Goal: Task Accomplishment & Management: Manage account settings

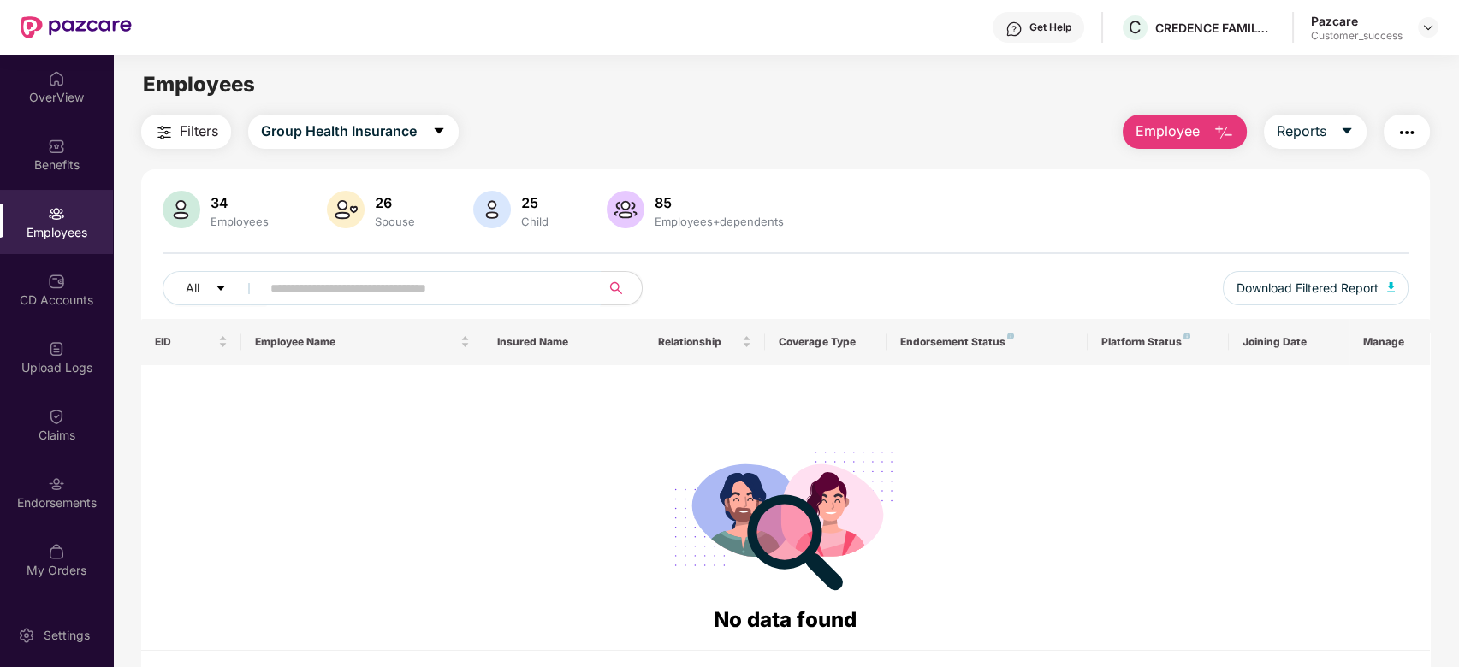
click at [475, 295] on input "text" at bounding box center [423, 288] width 307 height 26
click at [1335, 280] on span "Download Filtered Report" at bounding box center [1307, 288] width 142 height 19
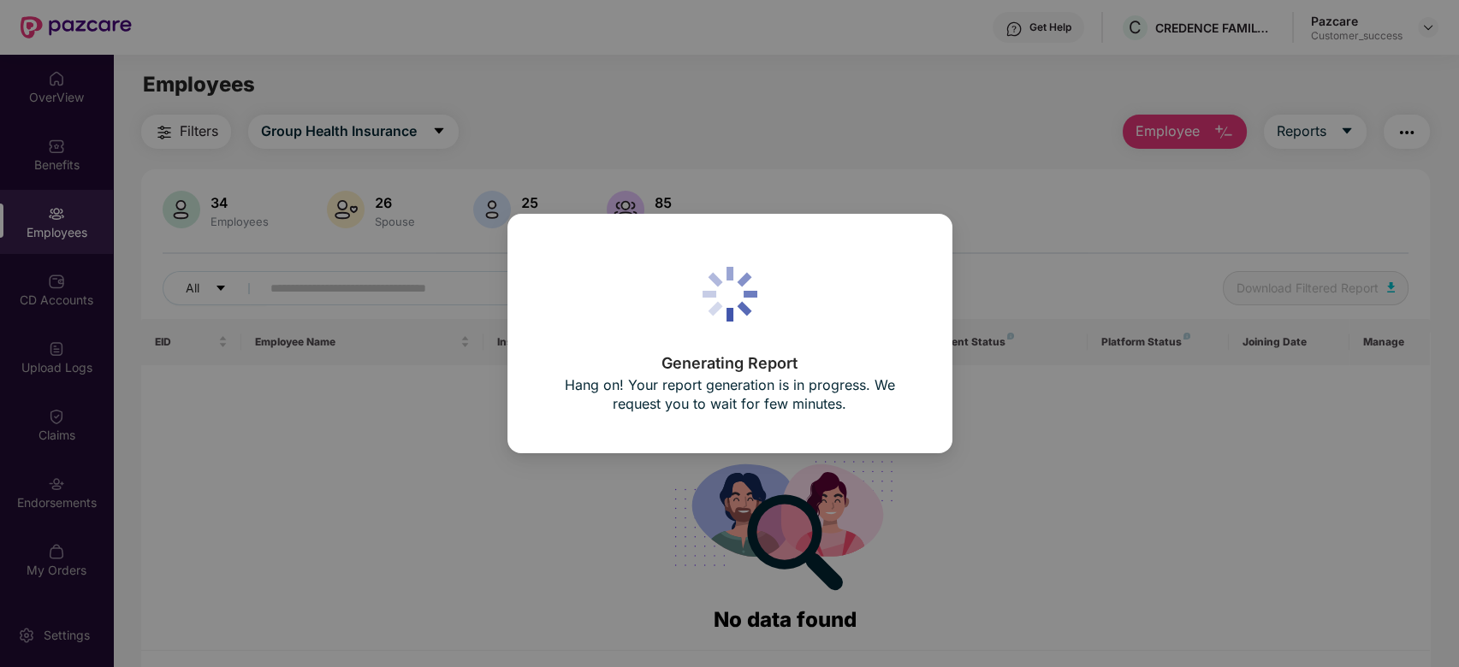
click at [1126, 390] on div "Generating Report Hang on! Your report generation is in progress. We request yo…" at bounding box center [729, 333] width 1459 height 667
click at [1393, 286] on div "Generating Report Hang on! Your report generation is in progress. We request yo…" at bounding box center [729, 333] width 1459 height 667
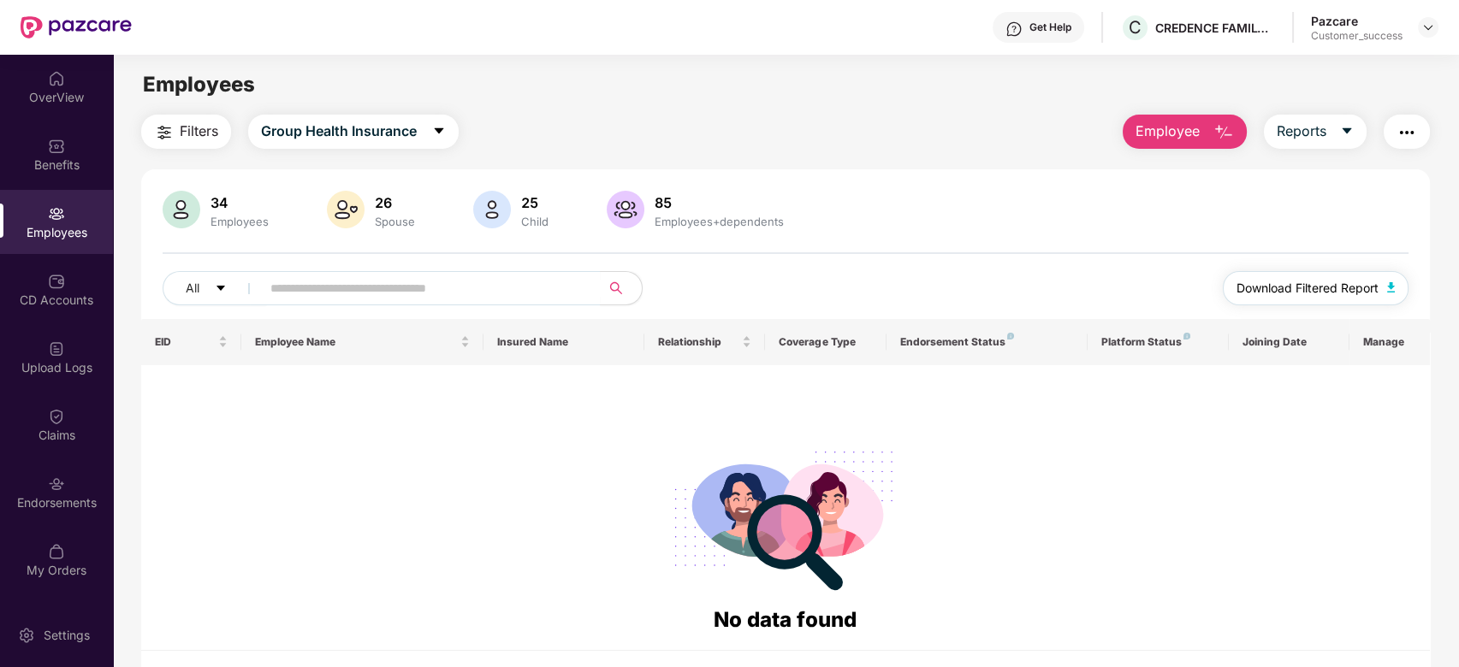
click at [1389, 283] on img "button" at bounding box center [1391, 287] width 9 height 10
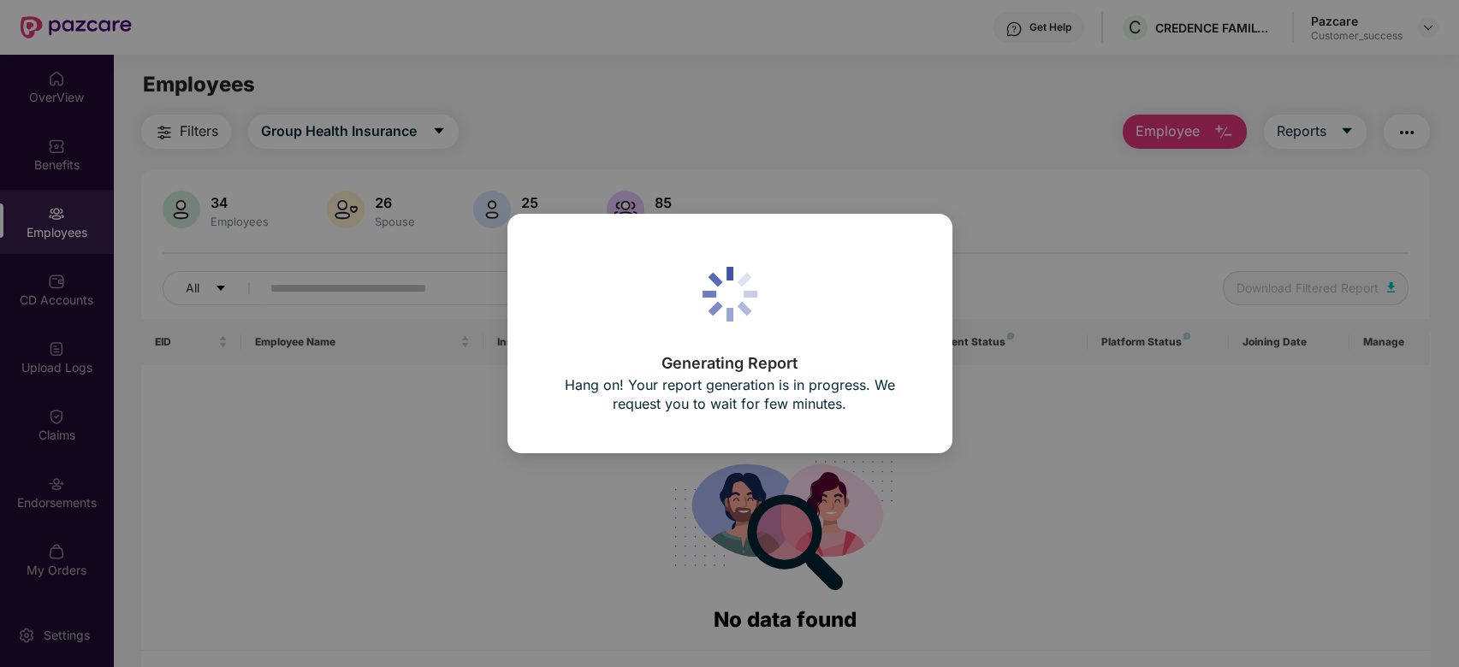
click at [1010, 458] on div "Generating Report Hang on! Your report generation is in progress. We request yo…" at bounding box center [729, 333] width 1459 height 667
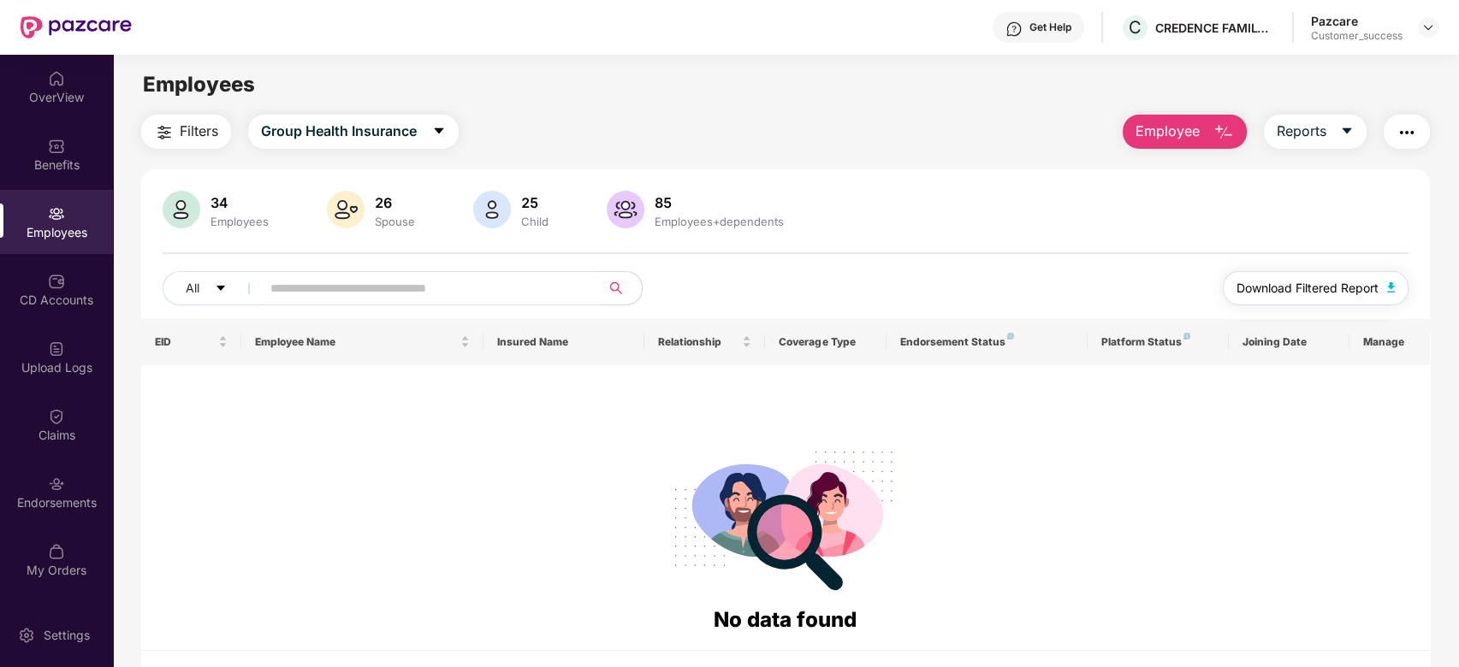
click at [1285, 286] on span "Download Filtered Report" at bounding box center [1307, 288] width 142 height 19
click at [1426, 26] on img at bounding box center [1428, 28] width 14 height 14
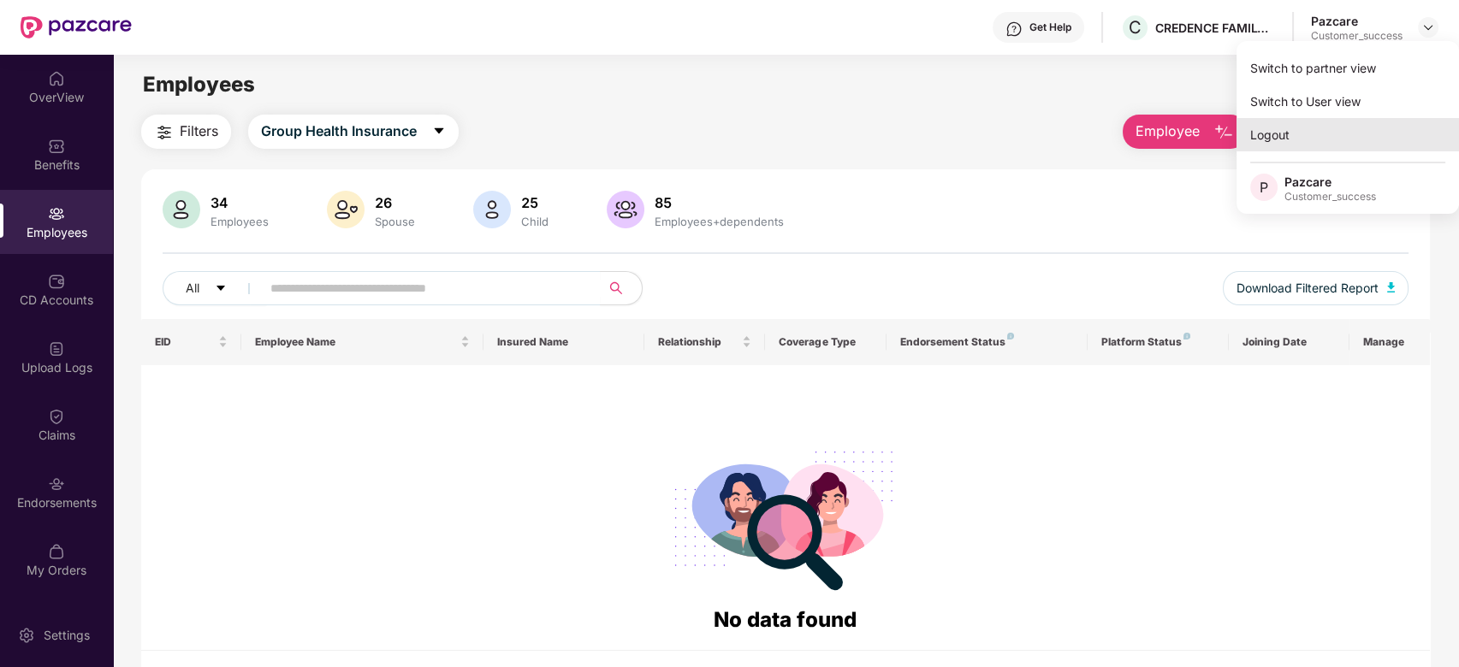
click at [1266, 133] on div "Logout" at bounding box center [1347, 134] width 222 height 33
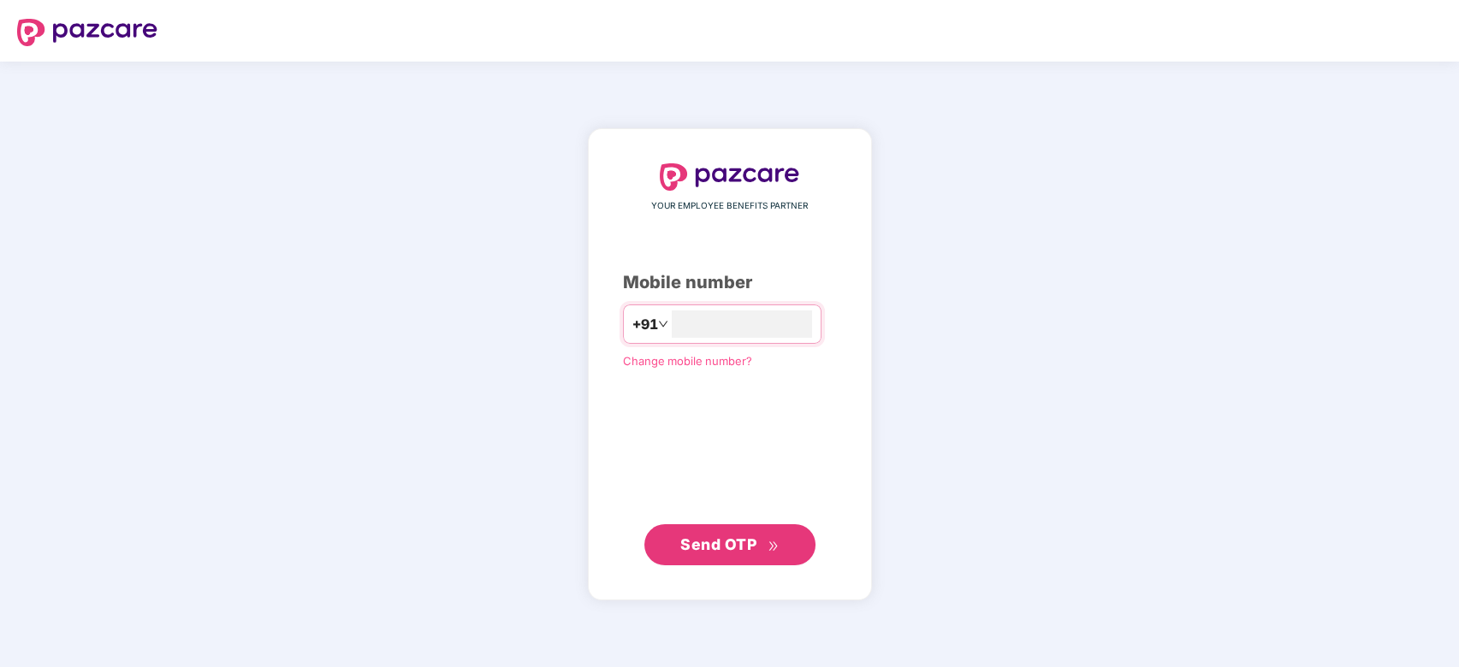
type input "**********"
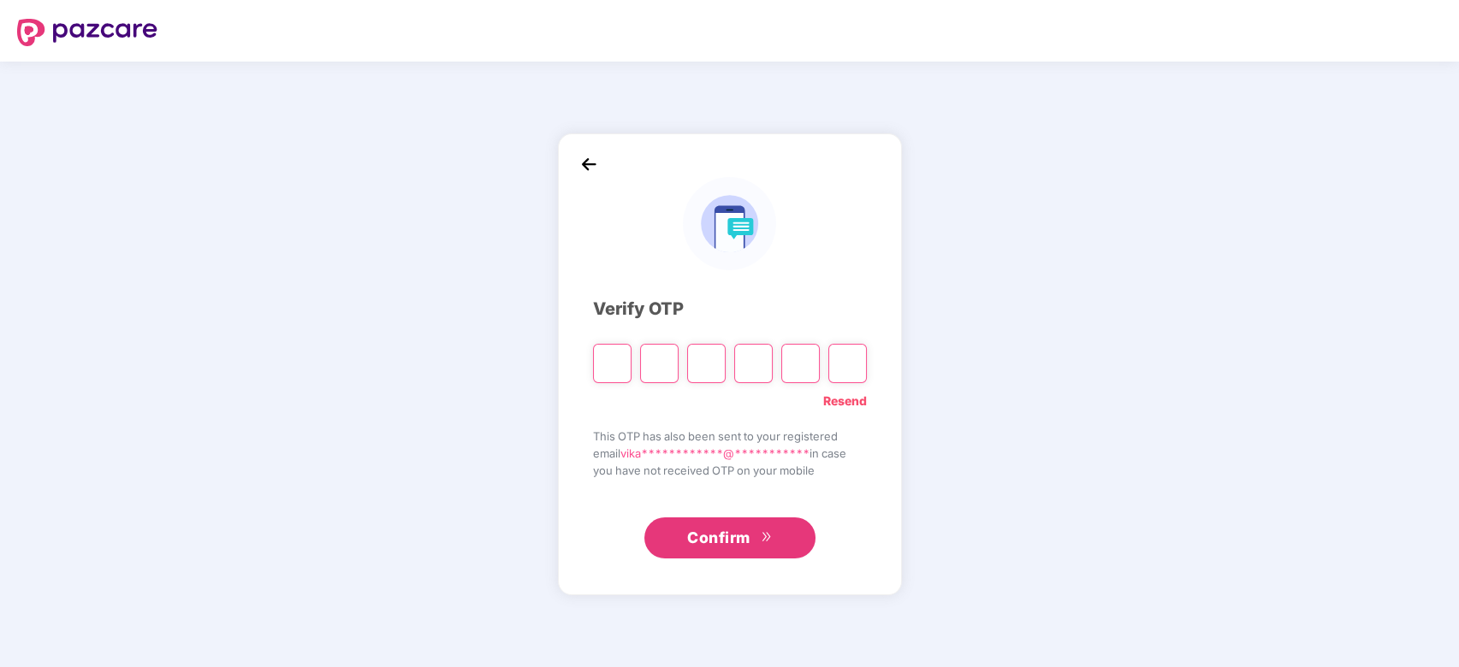
type input "*"
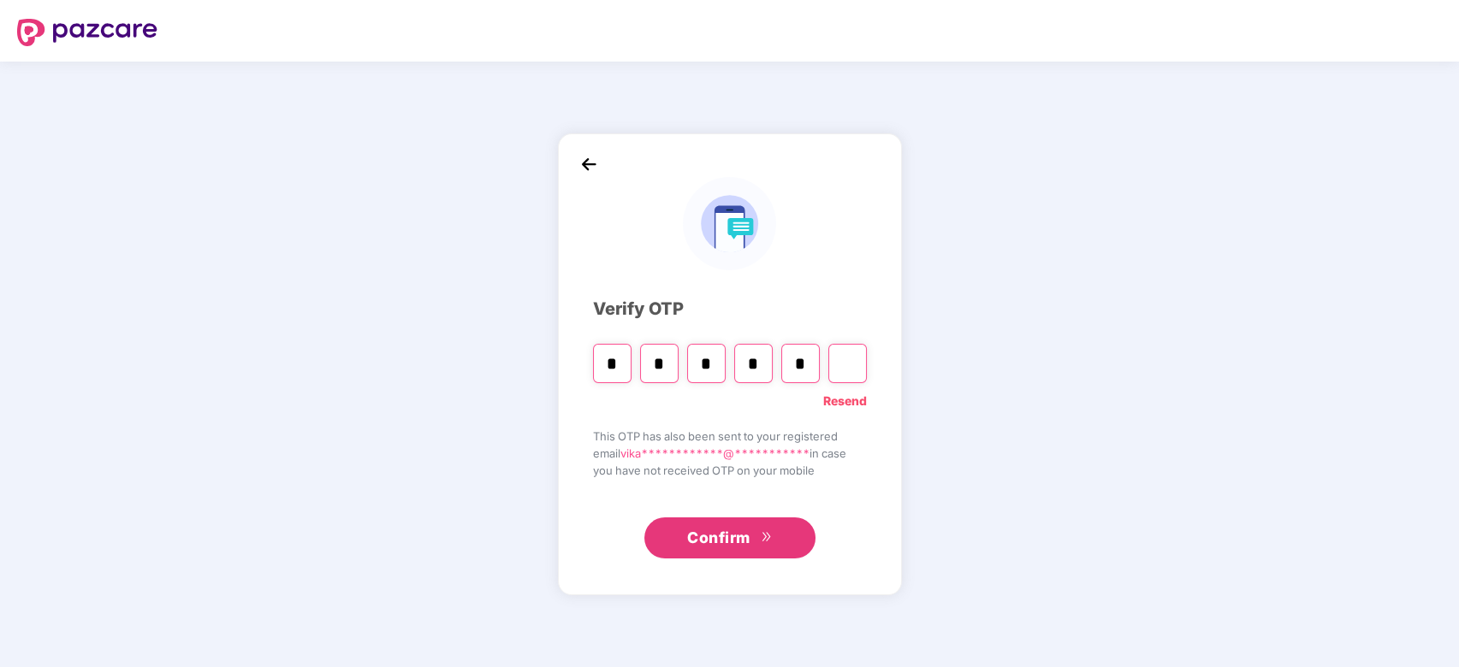
type input "*"
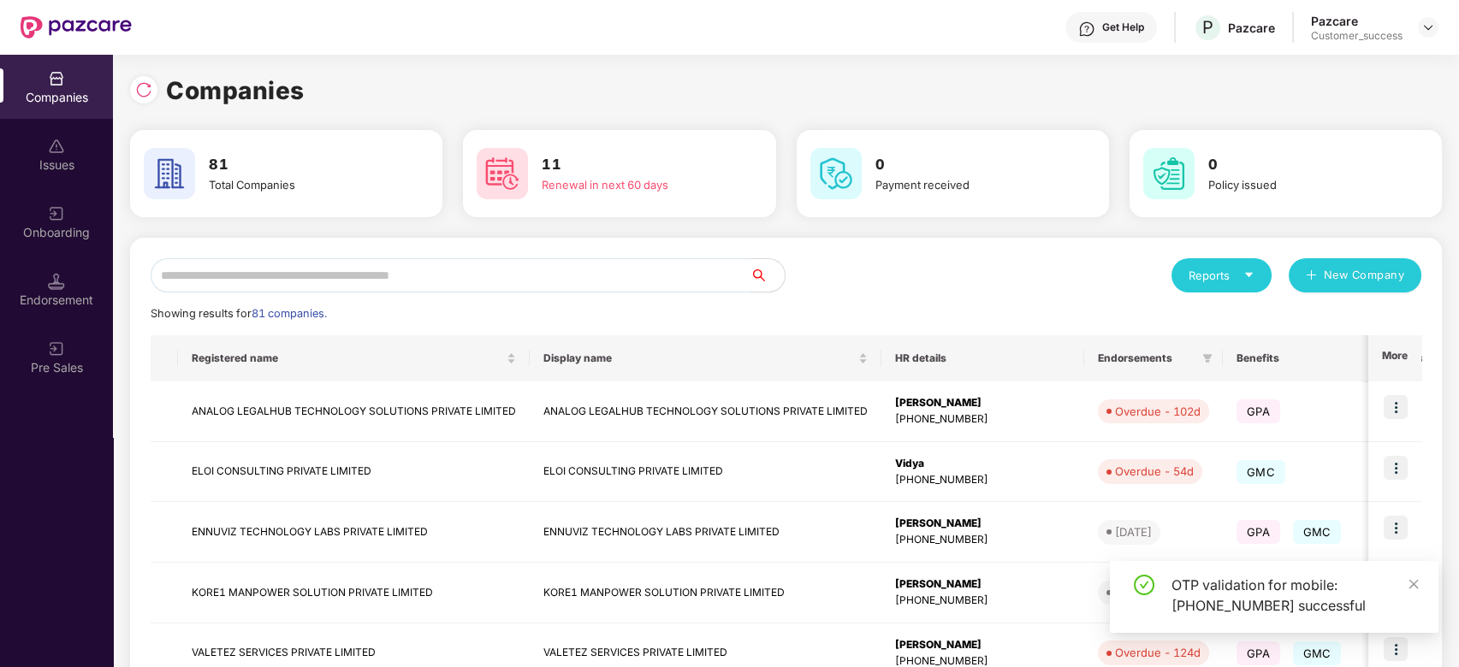
click at [277, 275] on input "text" at bounding box center [451, 275] width 600 height 34
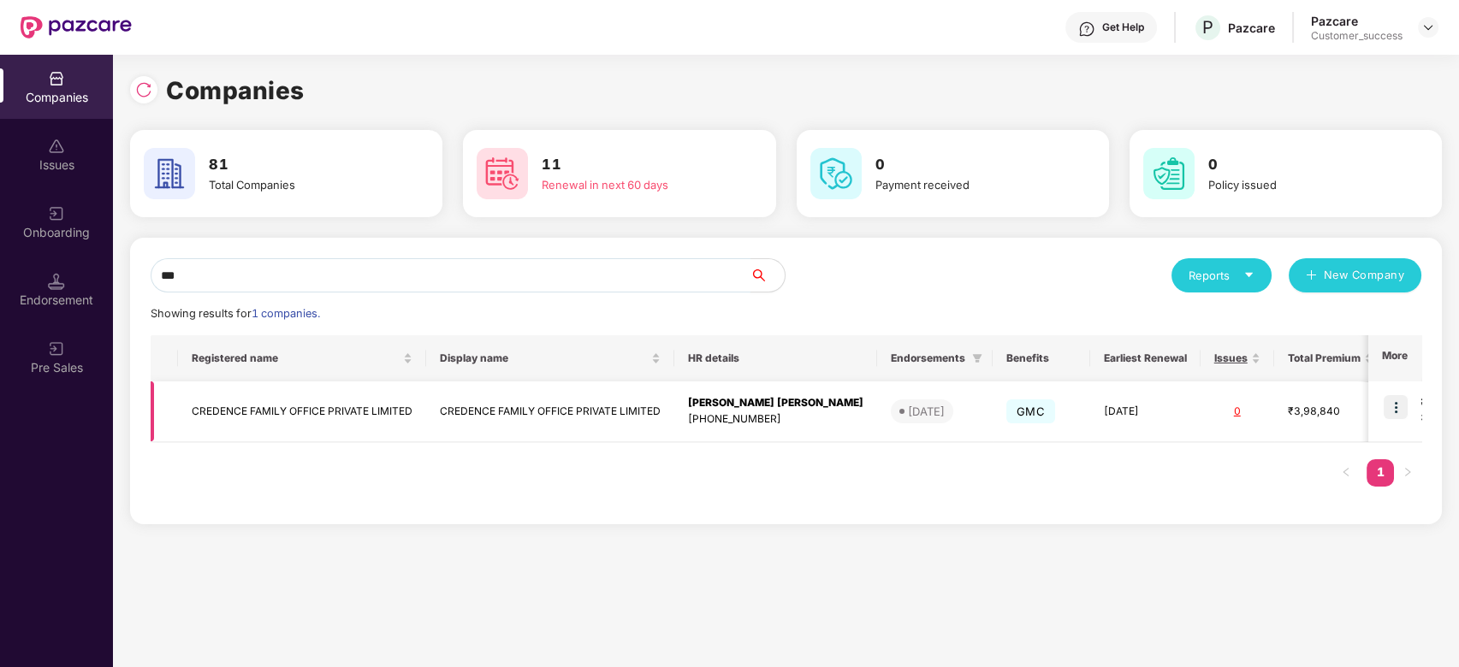
type input "***"
click at [1396, 400] on img at bounding box center [1395, 407] width 24 height 24
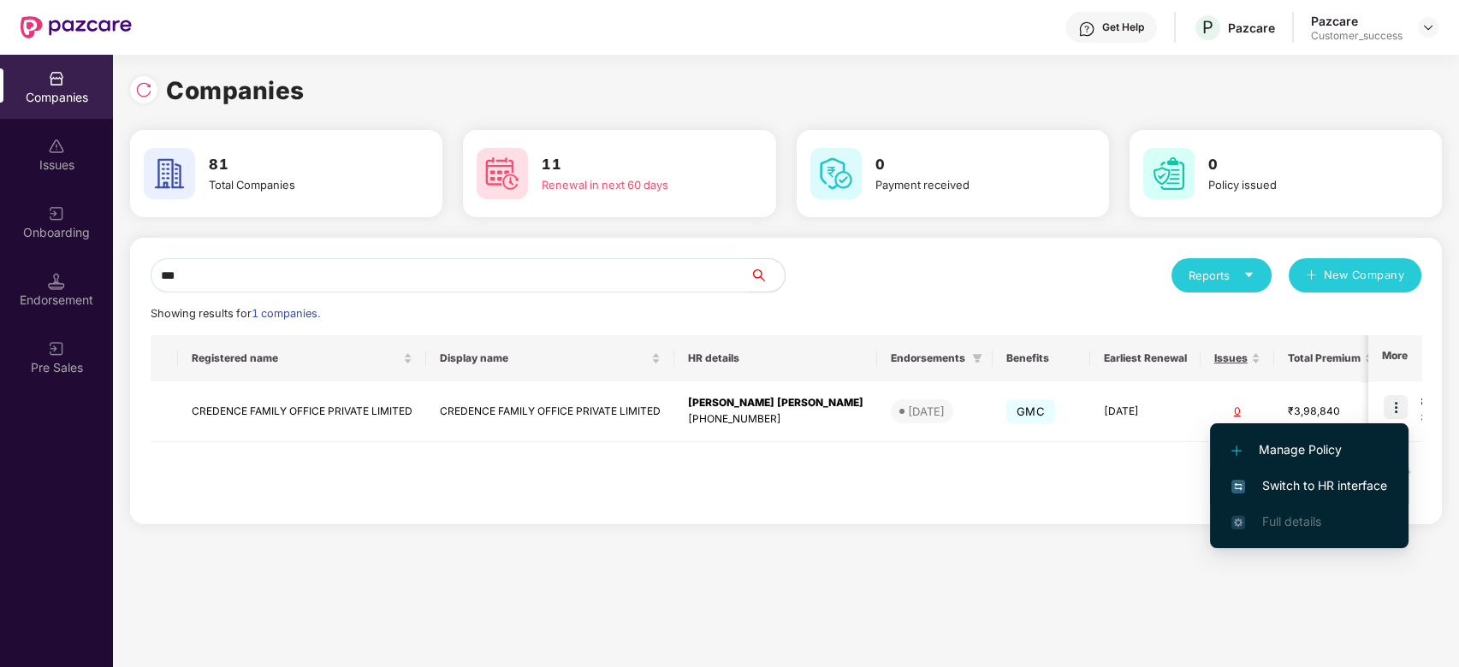
click at [1277, 494] on span "Switch to HR interface" at bounding box center [1309, 486] width 156 height 19
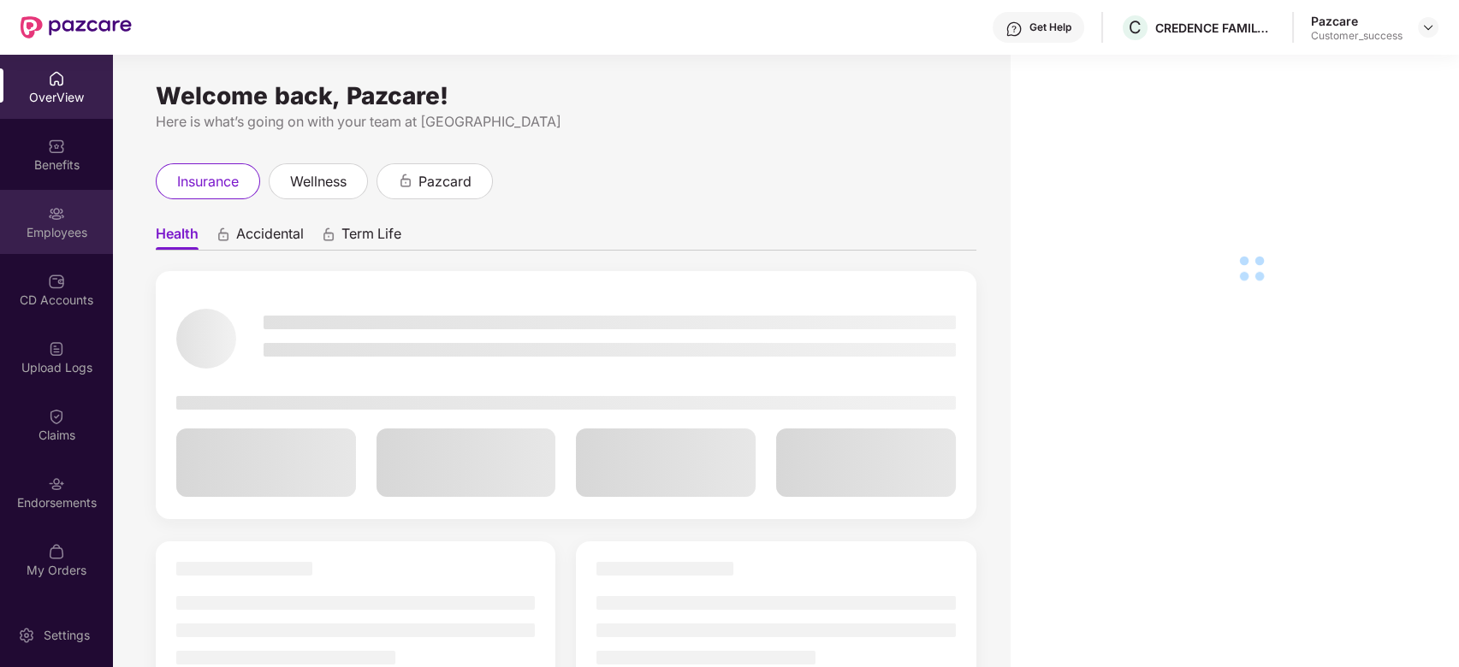
drag, startPoint x: 30, startPoint y: 261, endPoint x: 51, endPoint y: 217, distance: 48.6
click at [51, 217] on img at bounding box center [56, 213] width 17 height 17
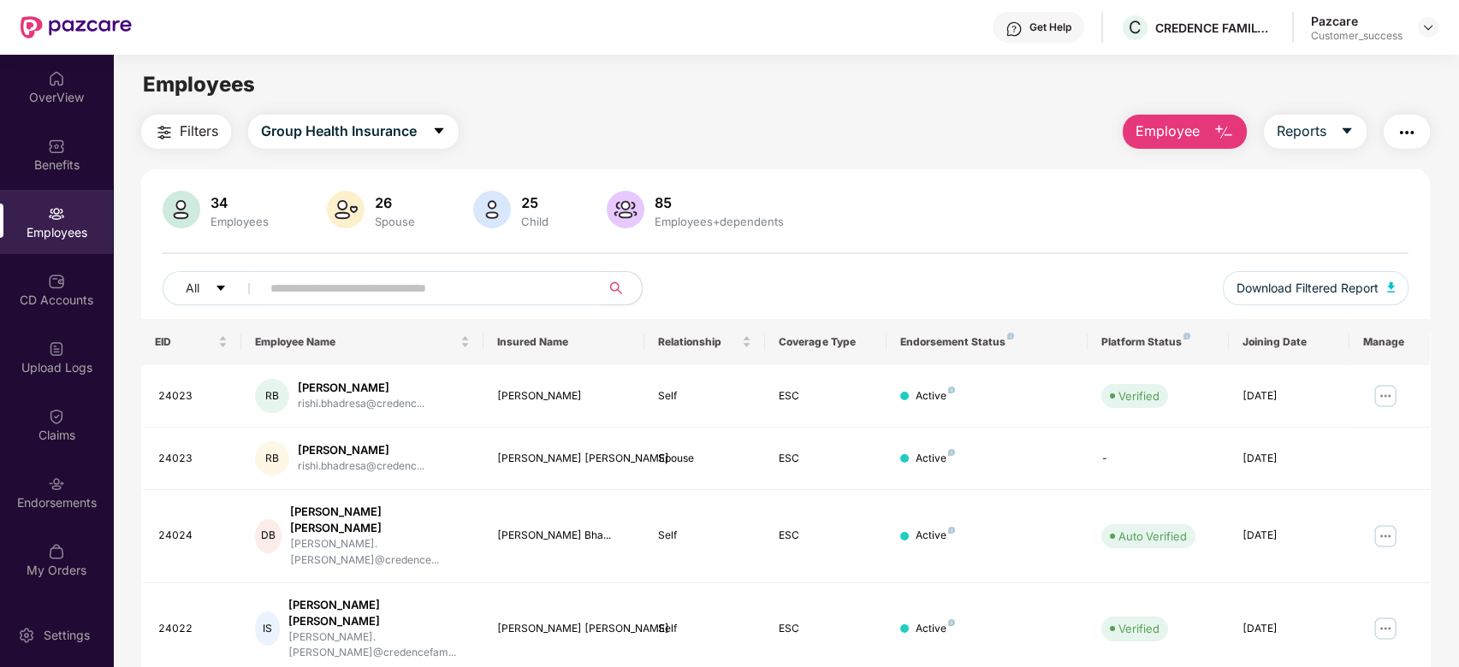
click at [370, 287] on input "text" at bounding box center [423, 288] width 307 height 26
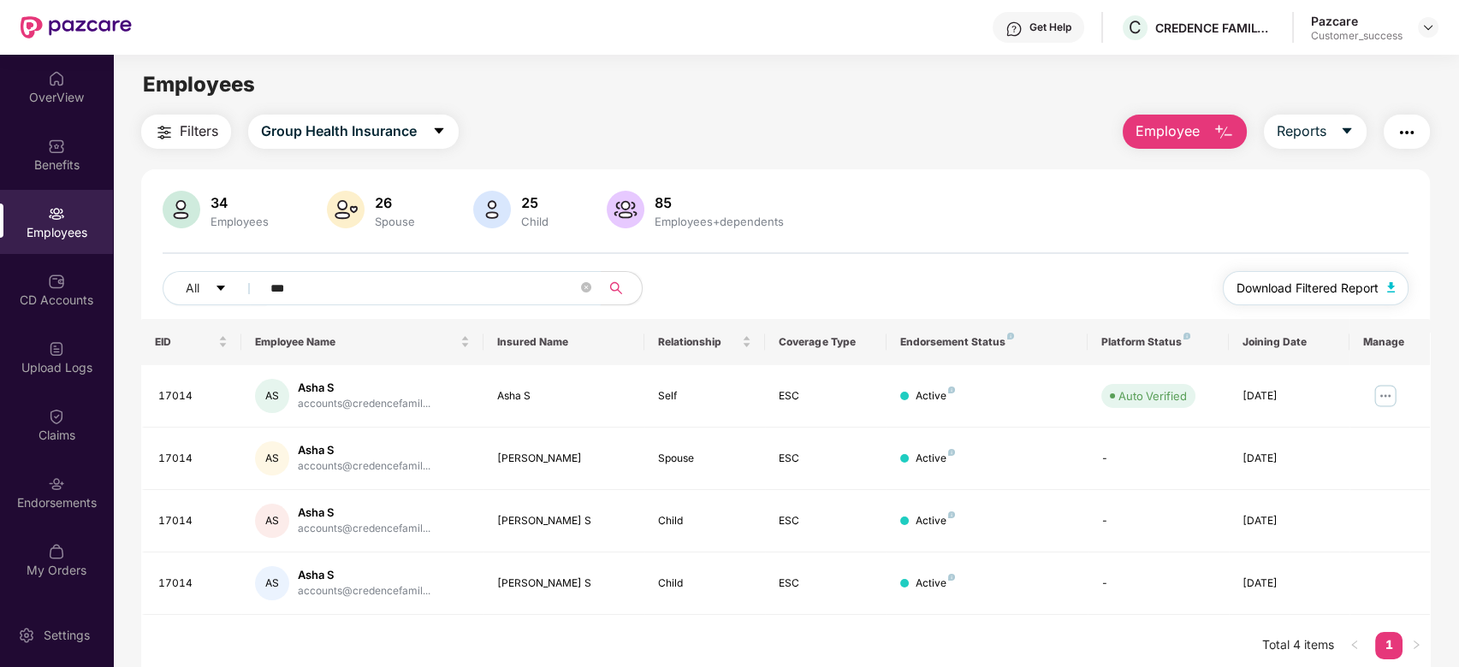
click at [1312, 282] on span "Download Filtered Report" at bounding box center [1307, 288] width 142 height 19
click at [326, 281] on input "***" at bounding box center [423, 288] width 307 height 26
type input "*"
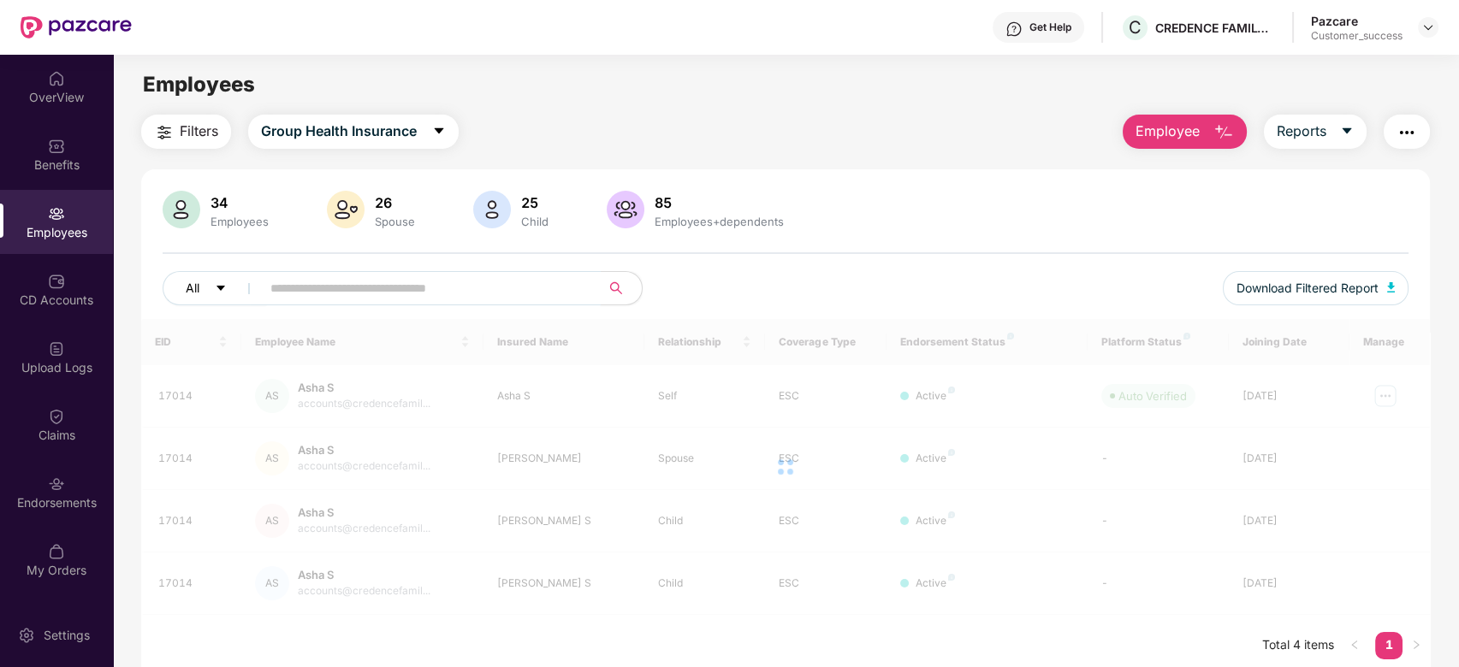
click at [215, 289] on icon "caret-down" at bounding box center [221, 288] width 12 height 12
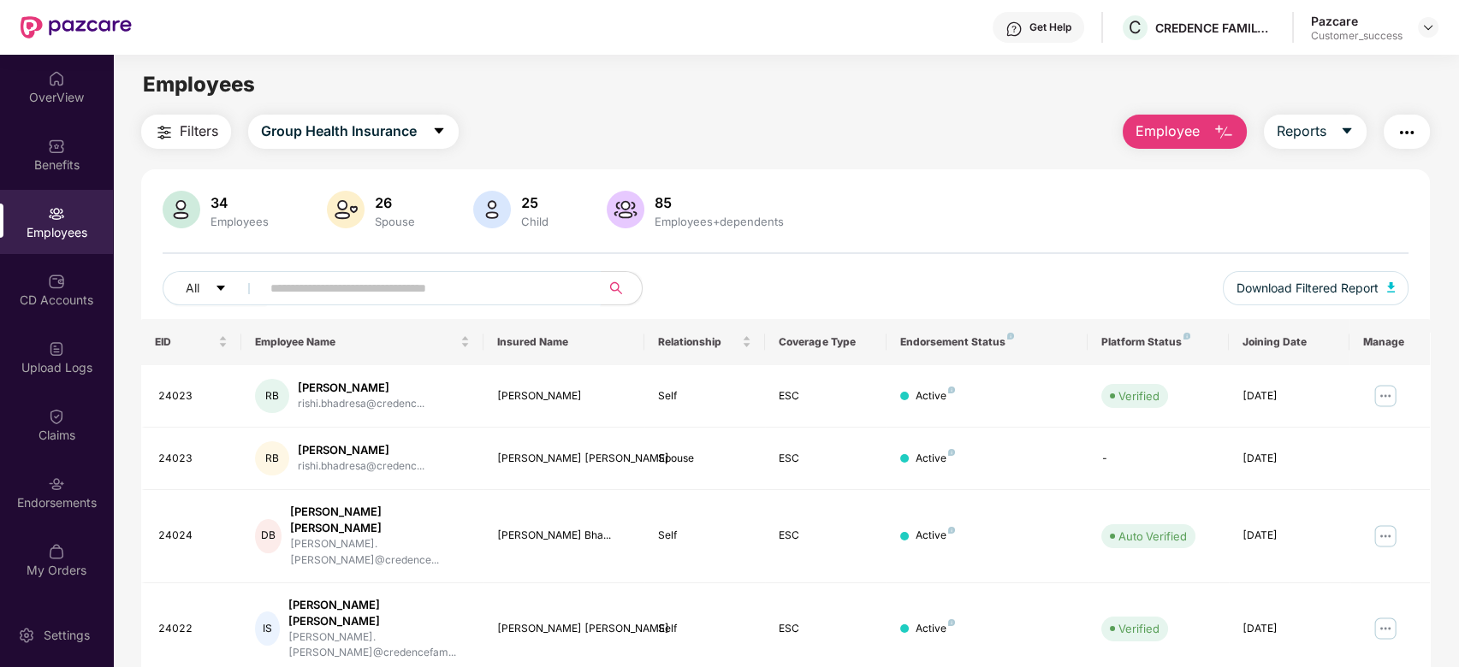
click at [346, 283] on input "text" at bounding box center [423, 288] width 307 height 26
click at [388, 127] on span "Group Health Insurance" at bounding box center [339, 131] width 156 height 21
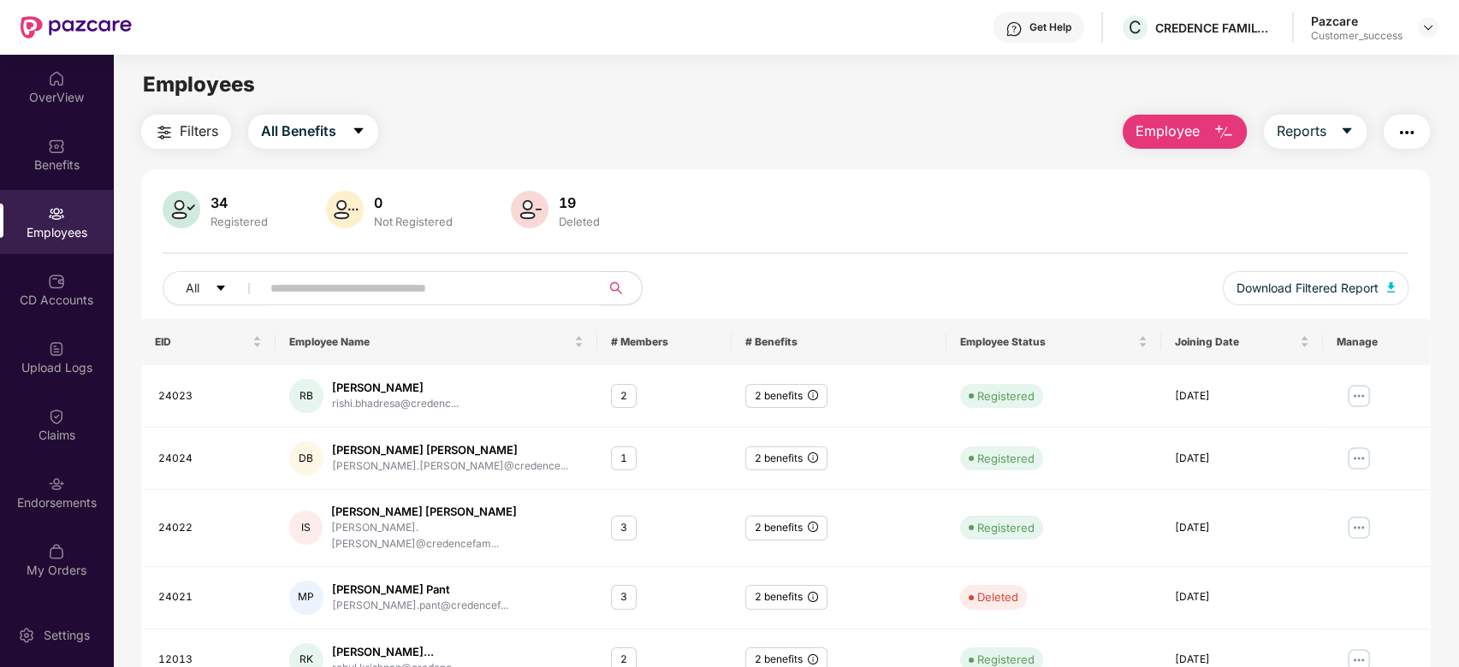
click at [328, 306] on div "All Download Filtered Report" at bounding box center [786, 295] width 1247 height 48
click at [329, 281] on input "text" at bounding box center [423, 288] width 307 height 26
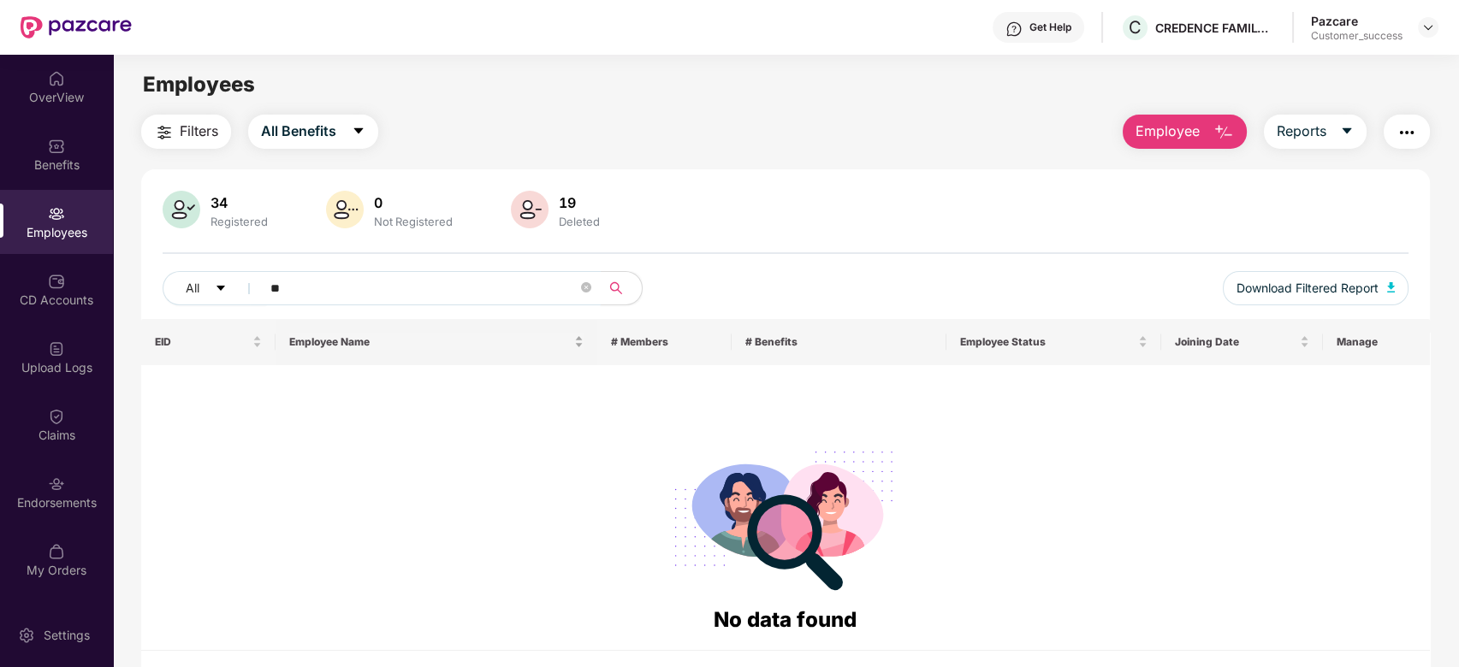
type input "*"
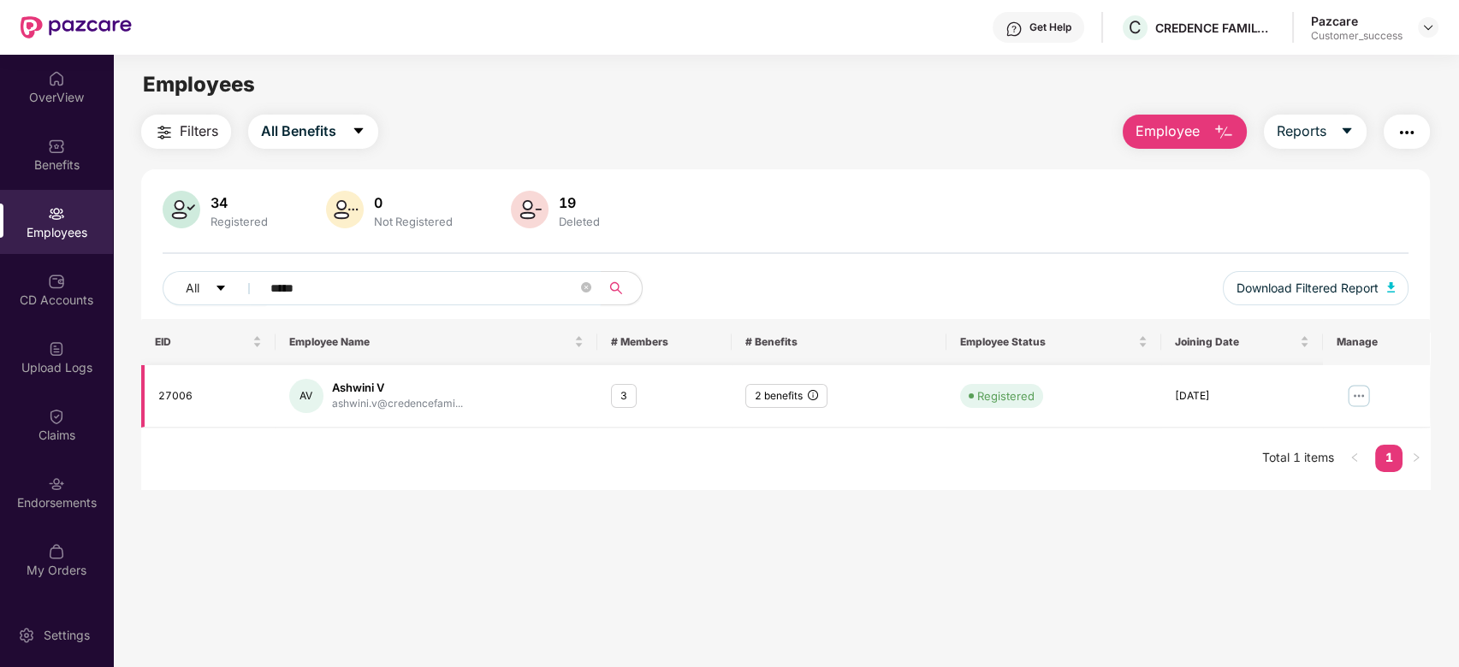
type input "*****"
click at [623, 394] on div "3" at bounding box center [624, 396] width 26 height 25
click at [1351, 386] on img at bounding box center [1358, 395] width 27 height 27
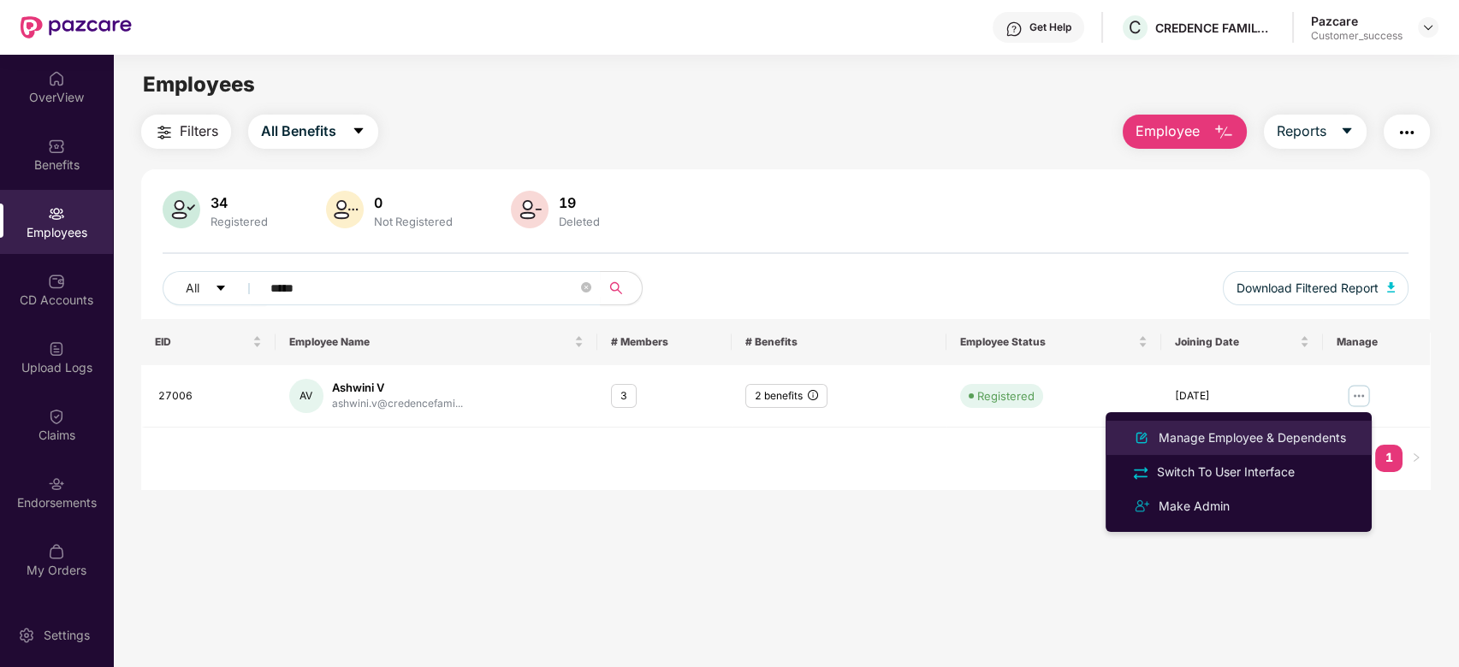
click at [1239, 429] on div "Manage Employee & Dependents" at bounding box center [1252, 438] width 194 height 19
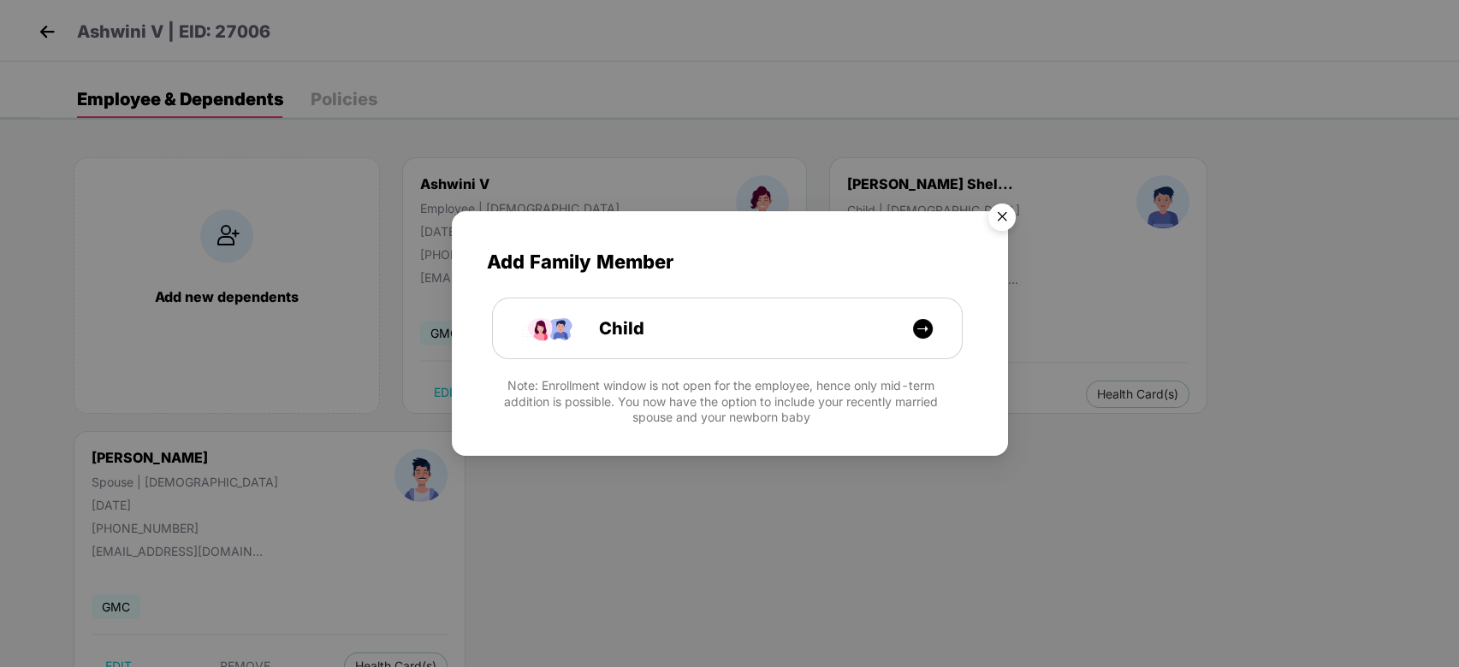
click at [1001, 213] on img "Close" at bounding box center [1002, 220] width 48 height 48
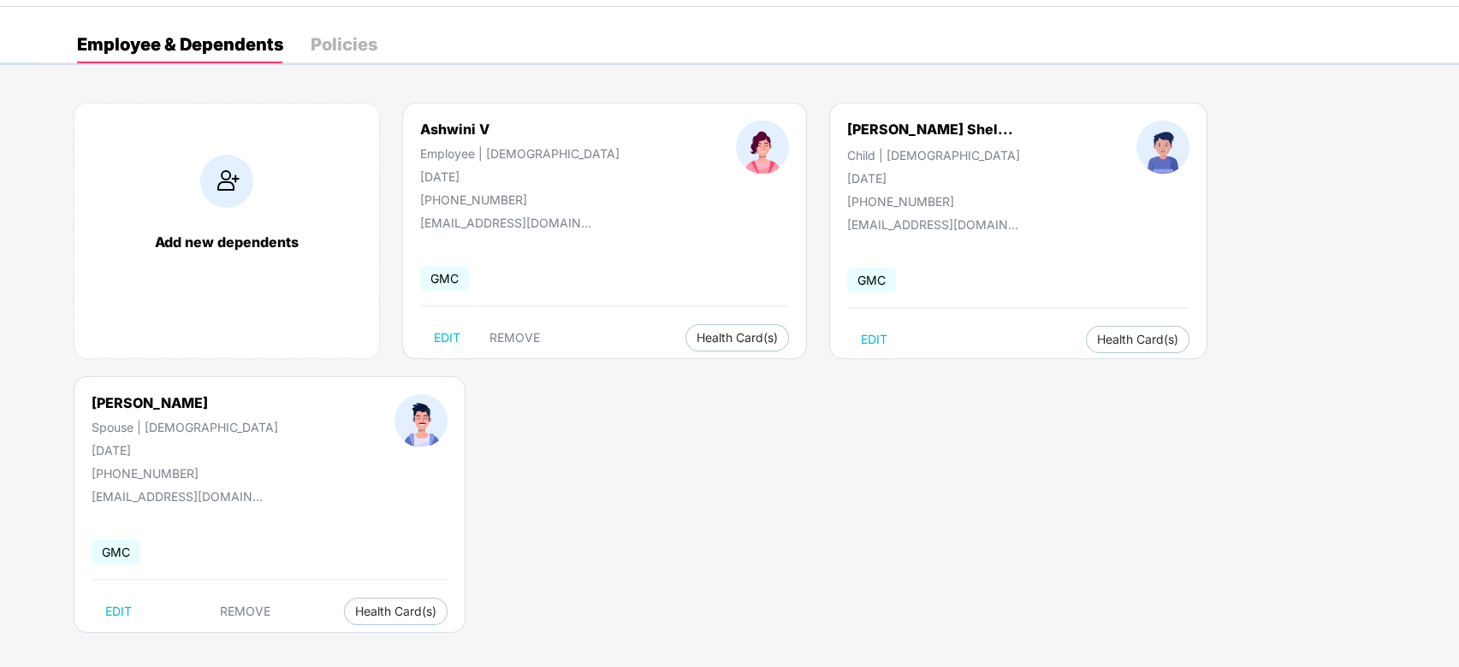
scroll to position [62, 0]
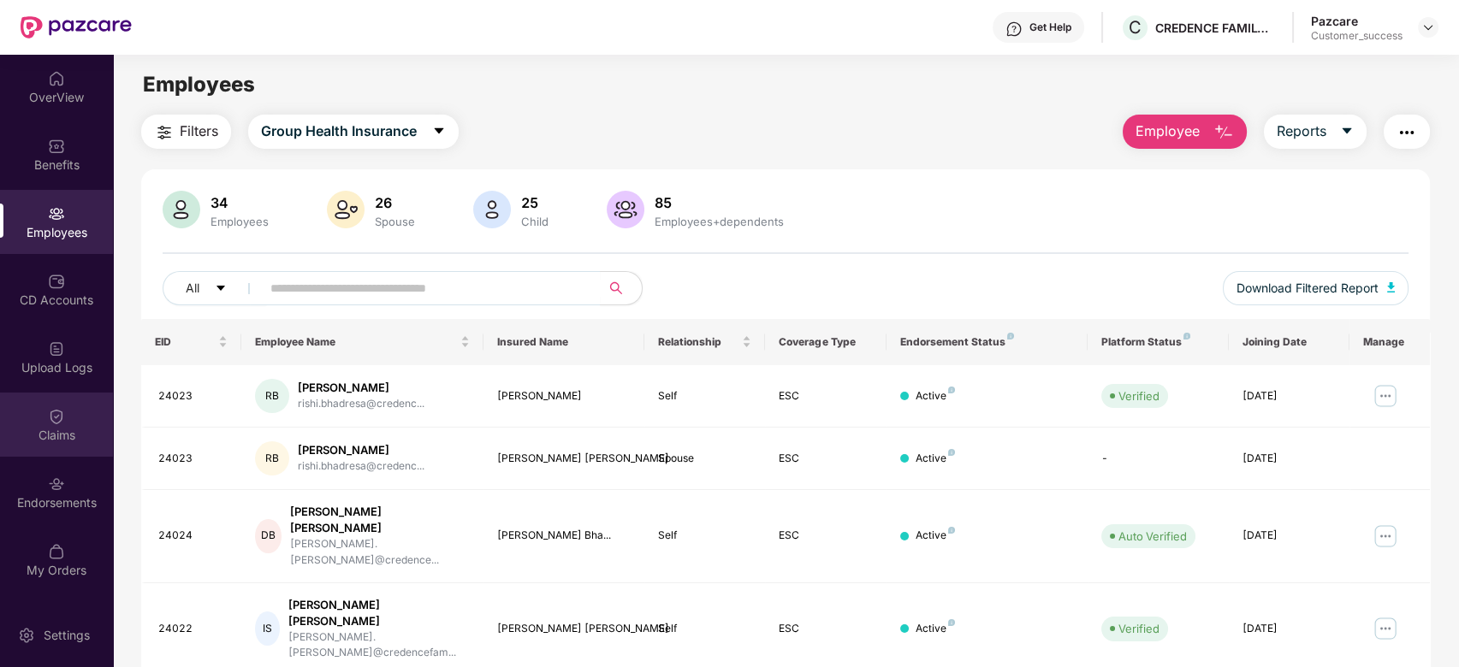
click at [62, 419] on img at bounding box center [56, 416] width 17 height 17
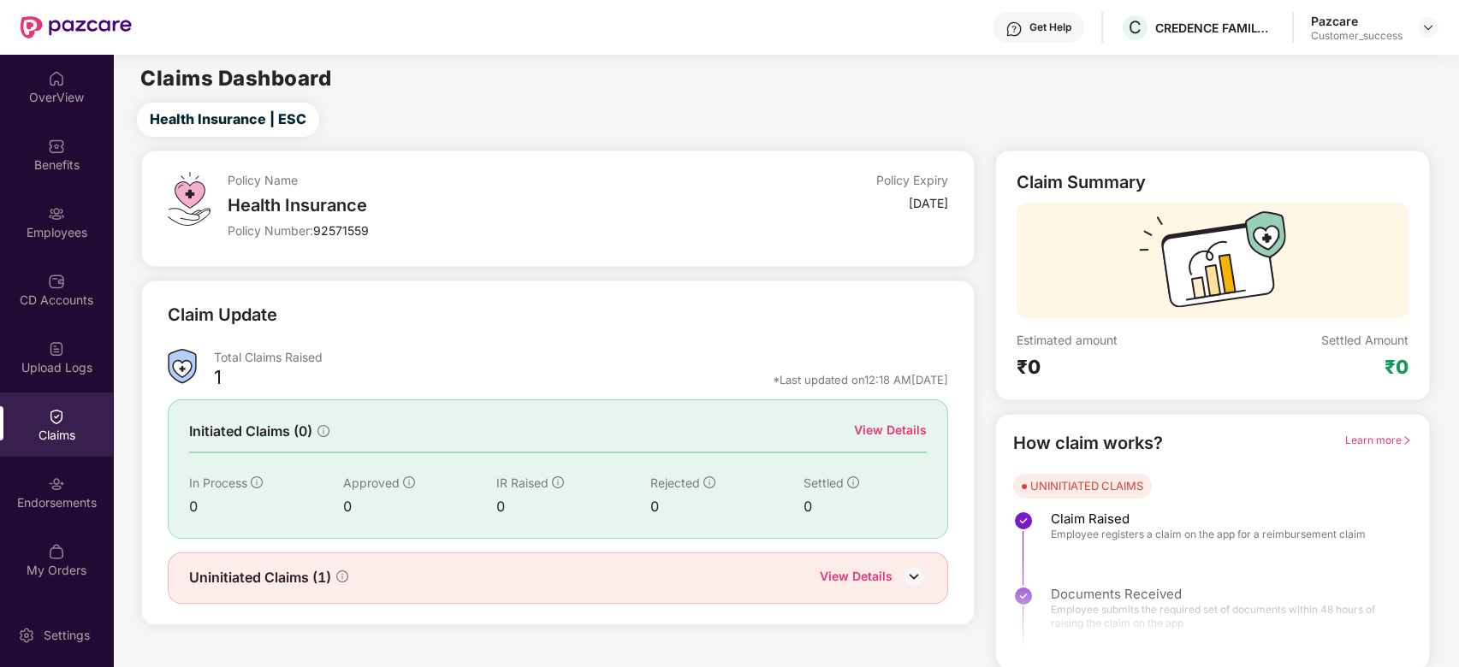
click at [911, 576] on img at bounding box center [914, 577] width 26 height 26
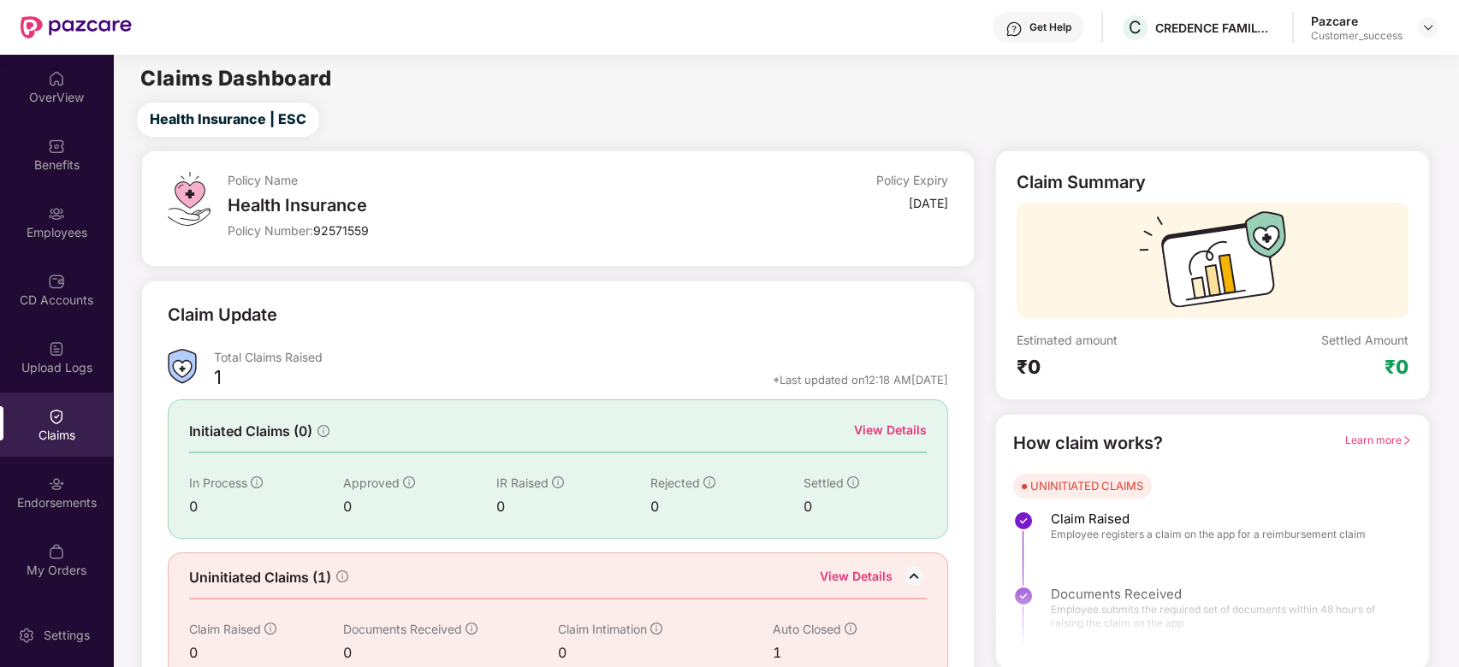
scroll to position [31, 0]
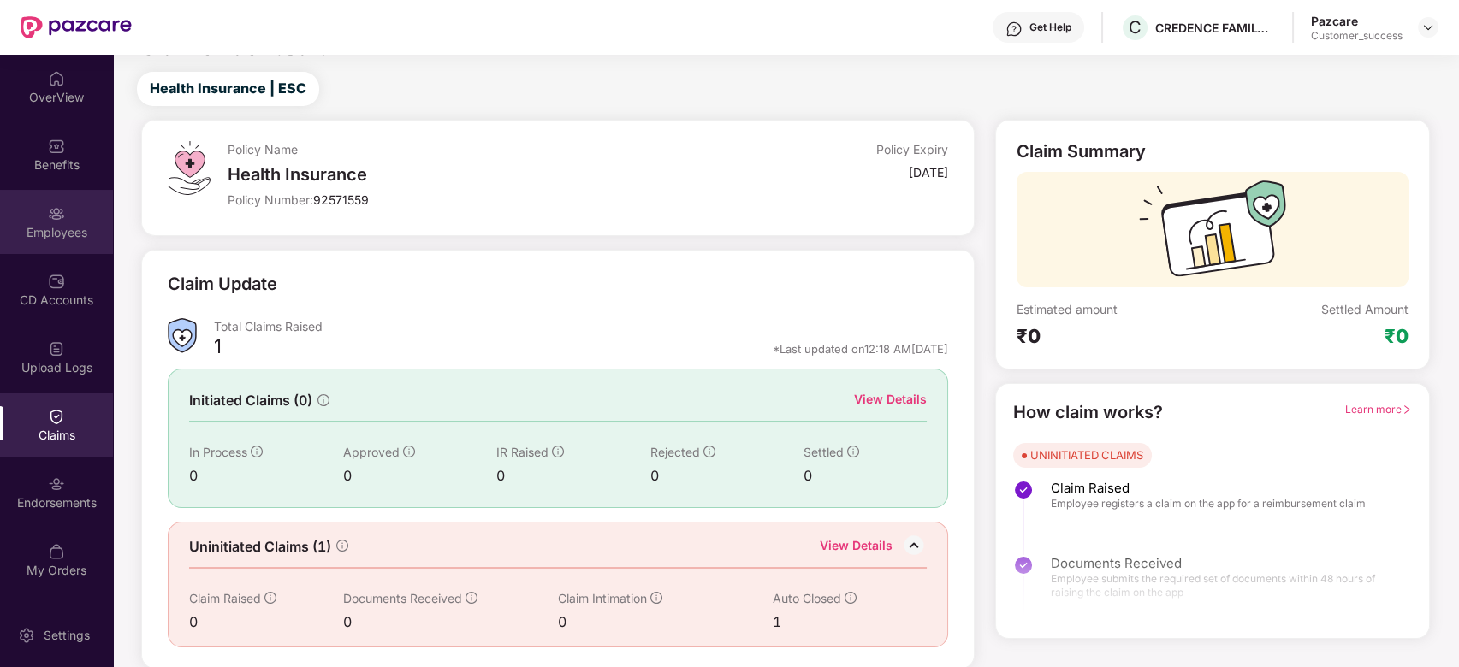
click at [62, 222] on div "Employees" at bounding box center [56, 222] width 113 height 64
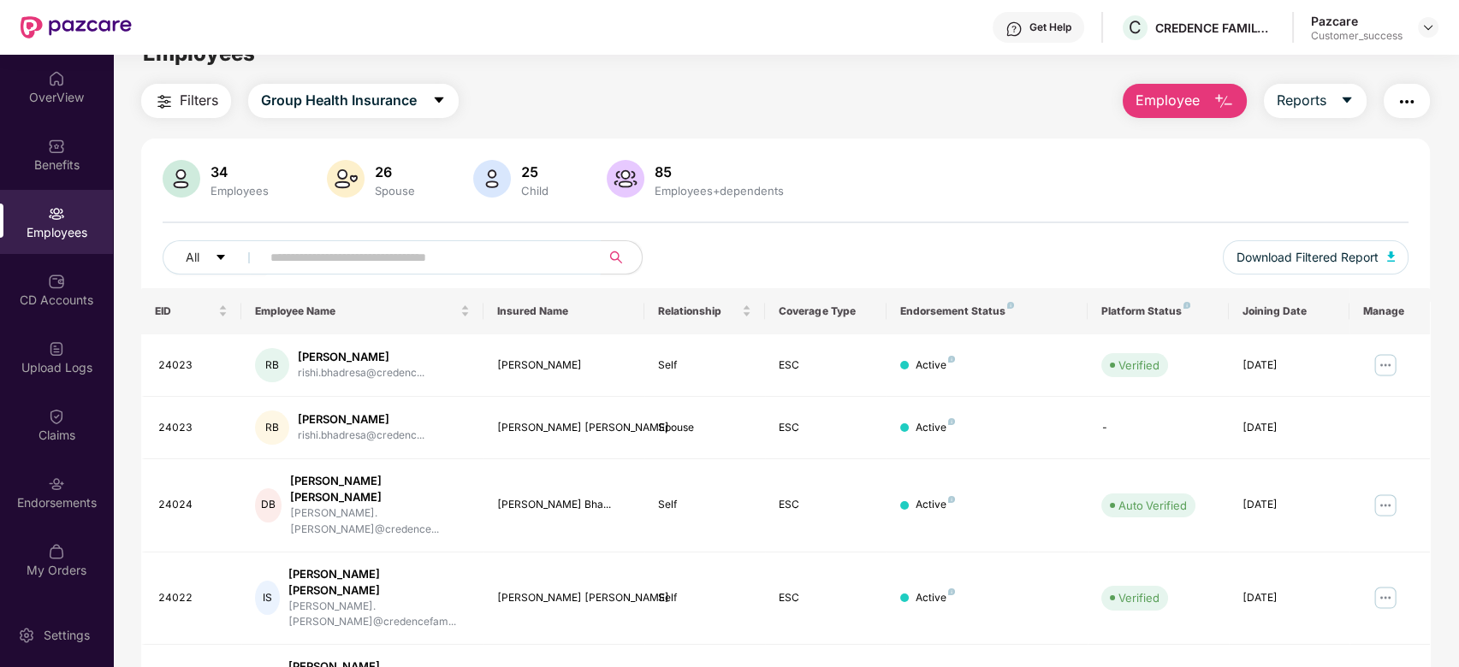
click at [351, 258] on input "text" at bounding box center [423, 258] width 307 height 26
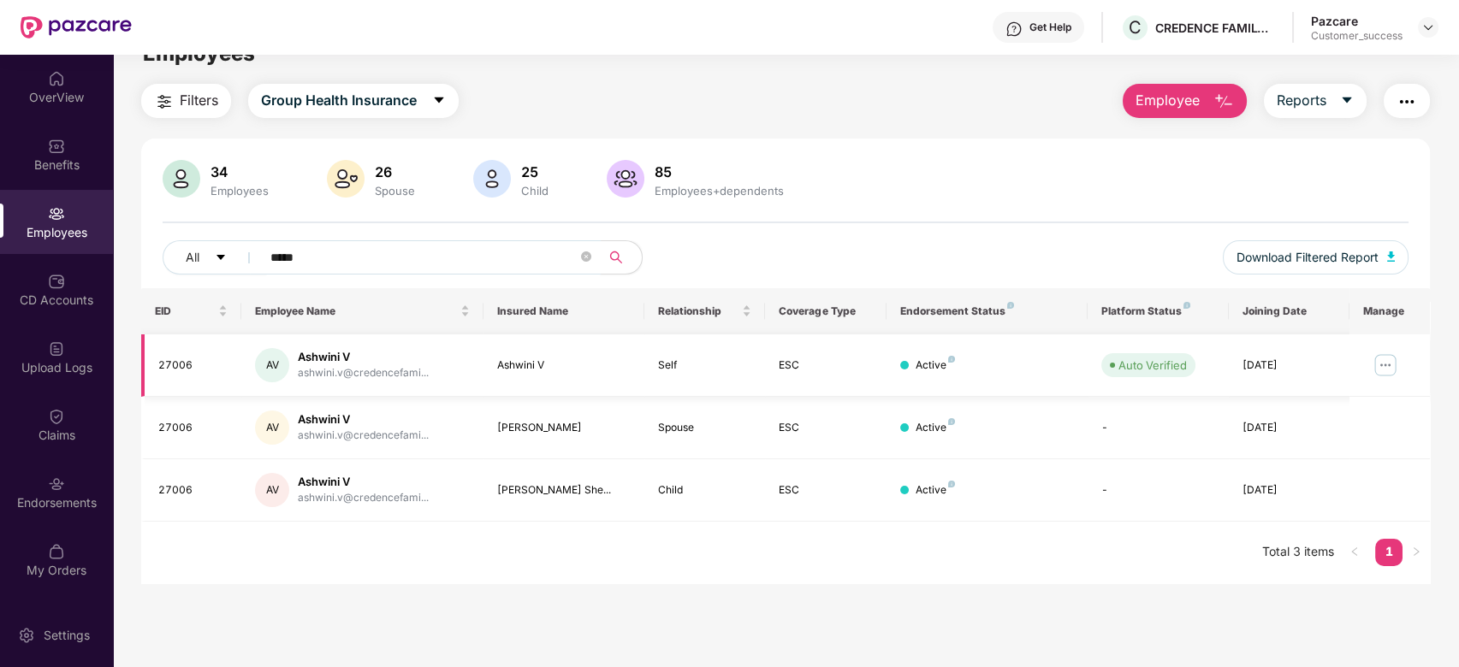
type input "*****"
click at [1378, 371] on img at bounding box center [1384, 365] width 27 height 27
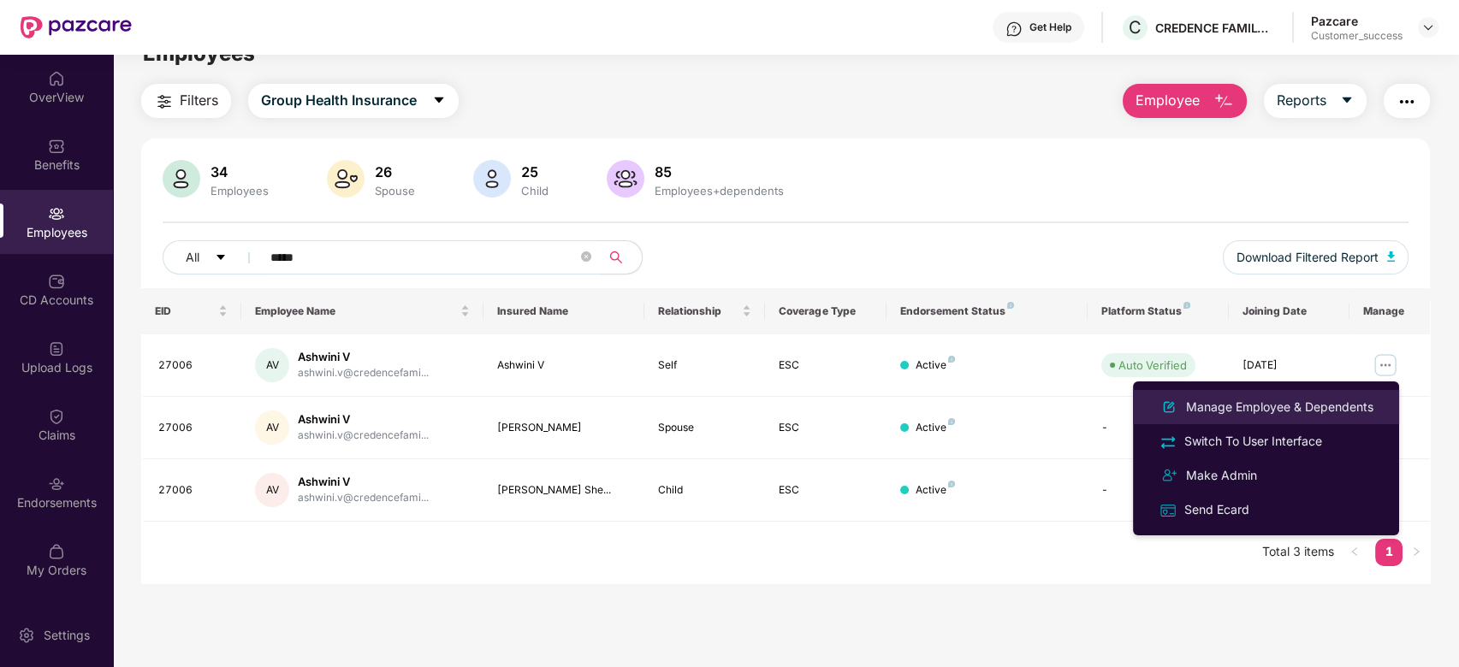
click at [1308, 404] on div "Manage Employee & Dependents" at bounding box center [1279, 407] width 194 height 19
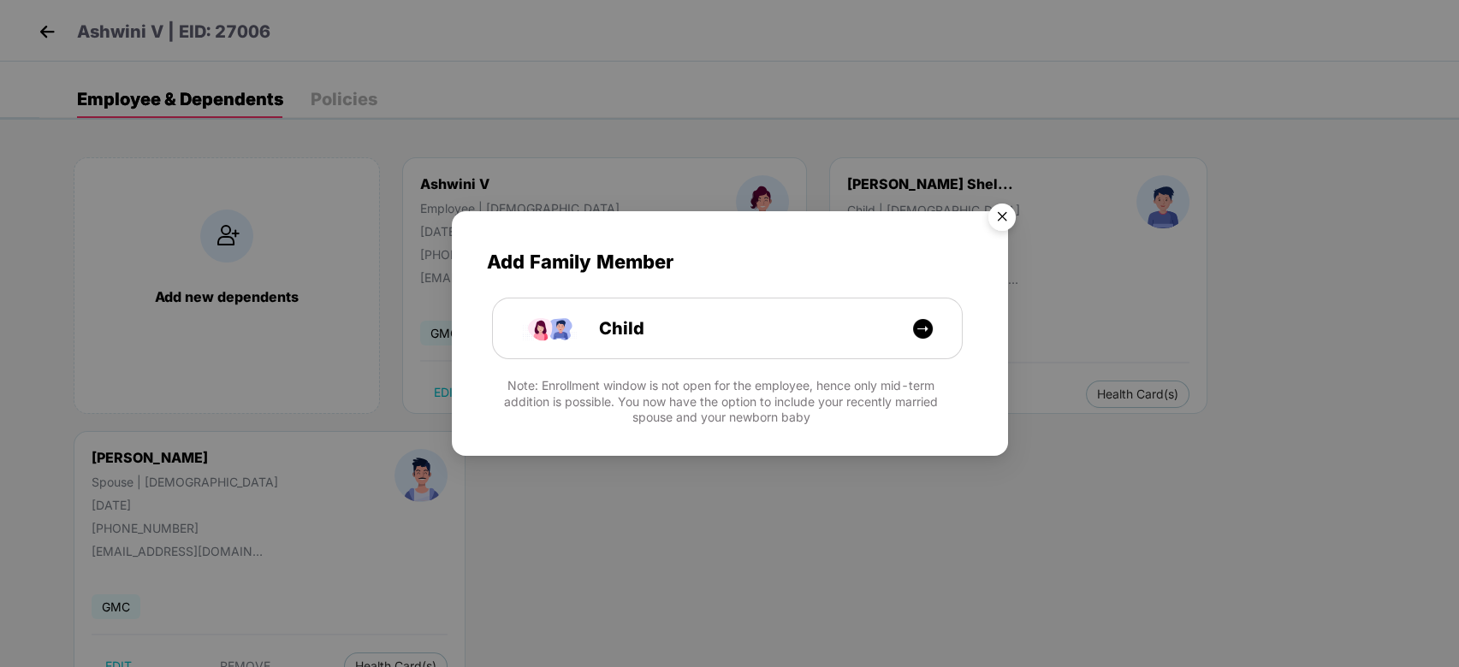
click at [1007, 216] on img "Close" at bounding box center [1002, 220] width 48 height 48
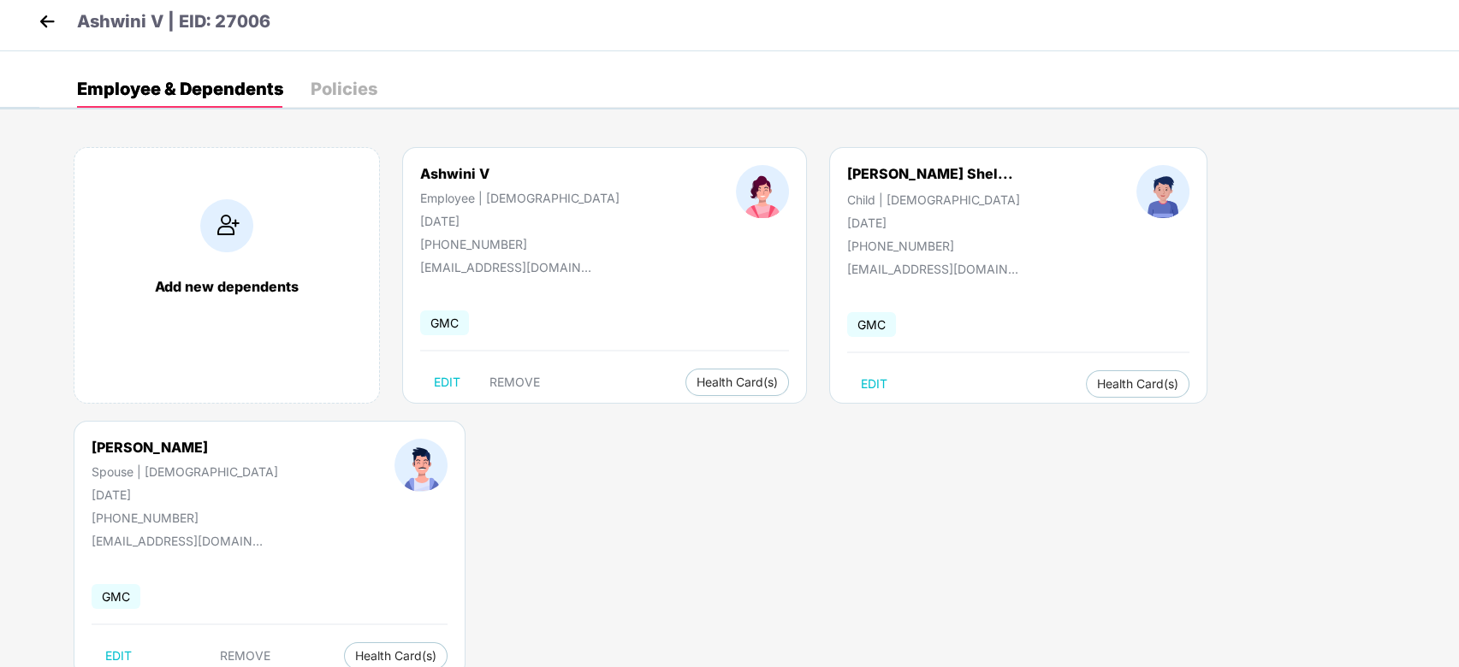
scroll to position [0, 0]
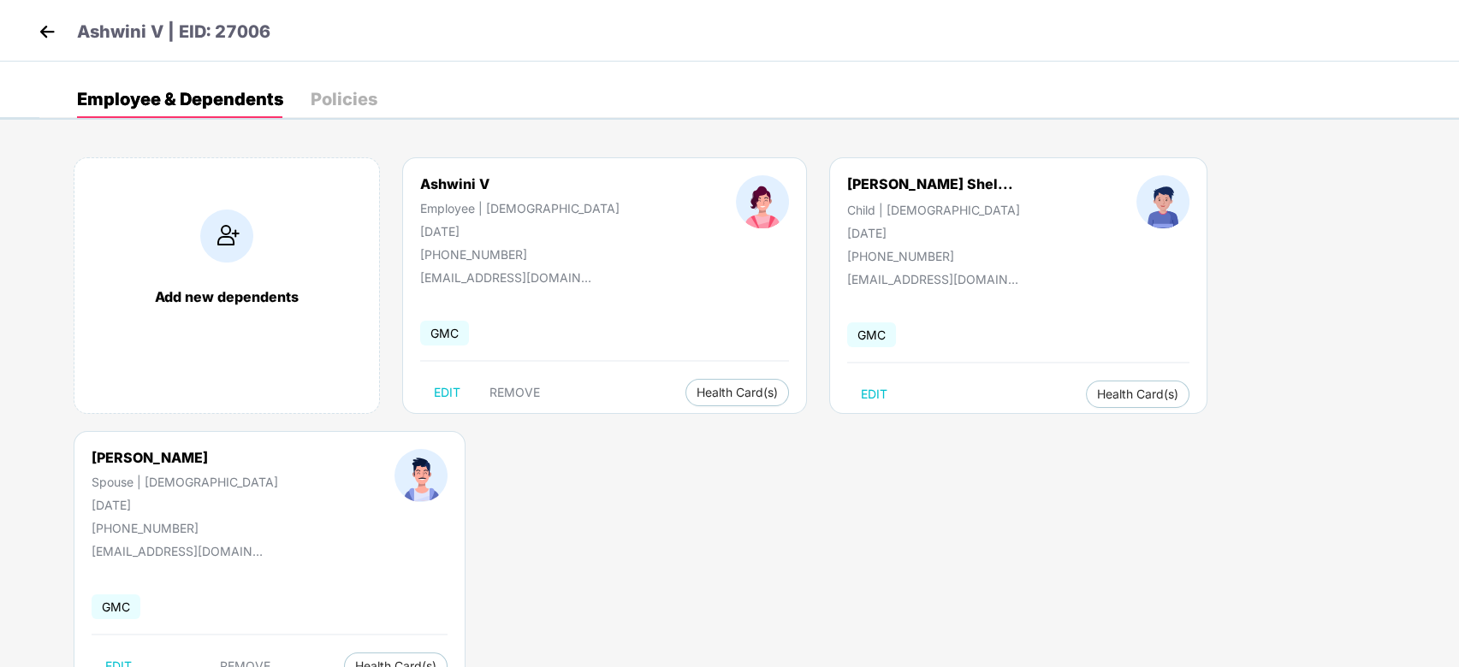
click at [61, 30] on header "Ashwini V | EID: 27006" at bounding box center [152, 34] width 236 height 31
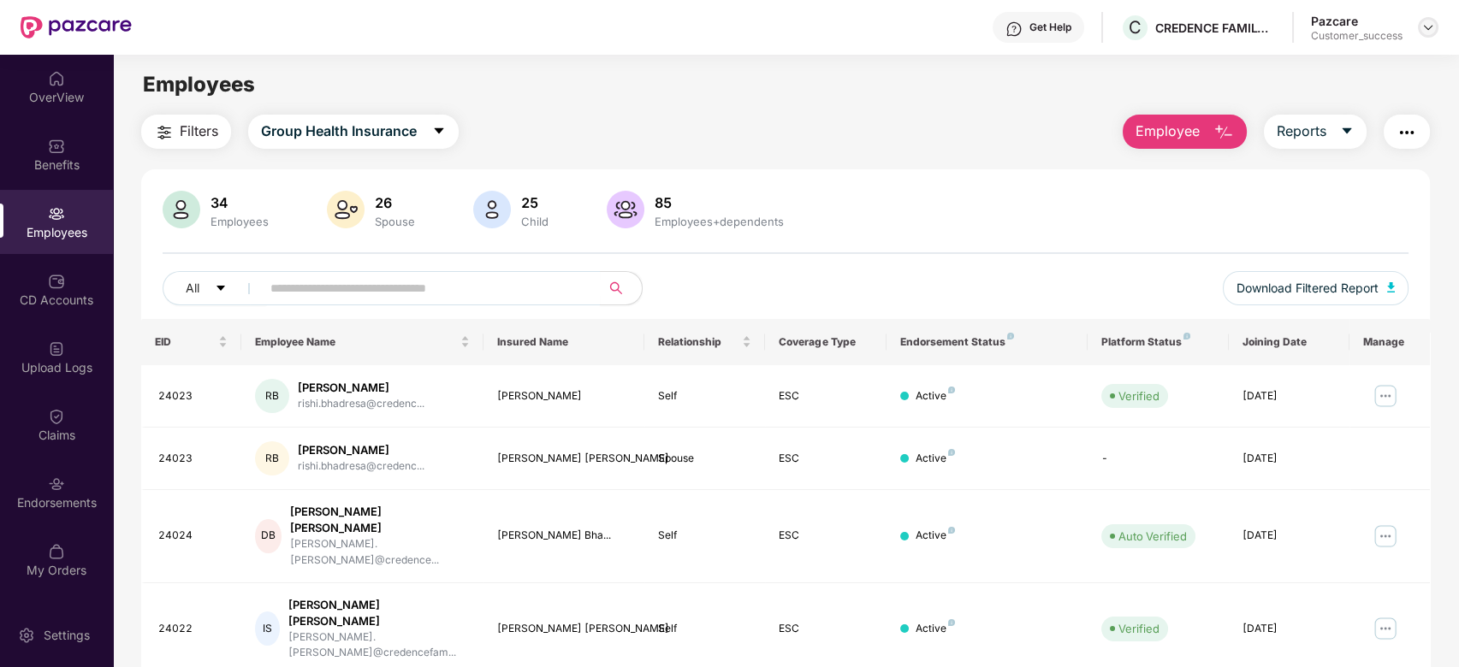
click at [1426, 27] on img at bounding box center [1428, 28] width 14 height 14
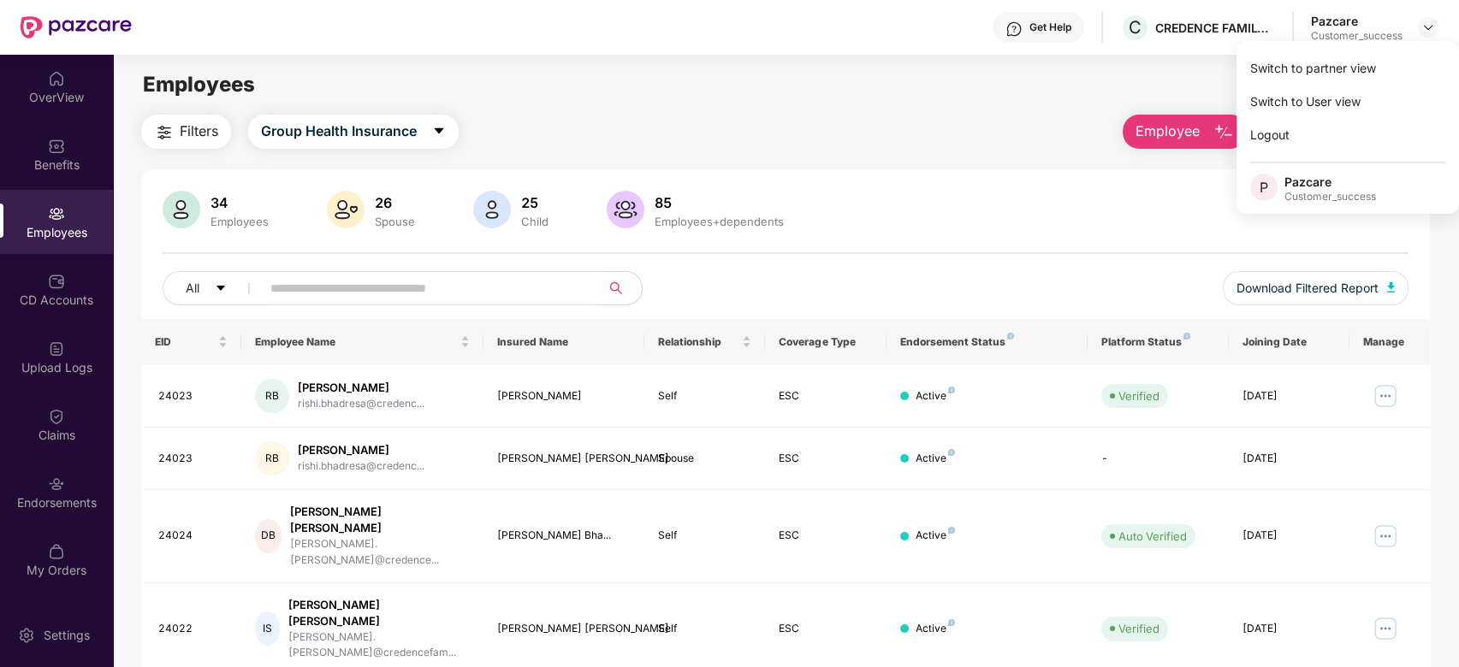
click at [1061, 118] on div "Filters Group Health Insurance Employee Reports" at bounding box center [785, 132] width 1289 height 34
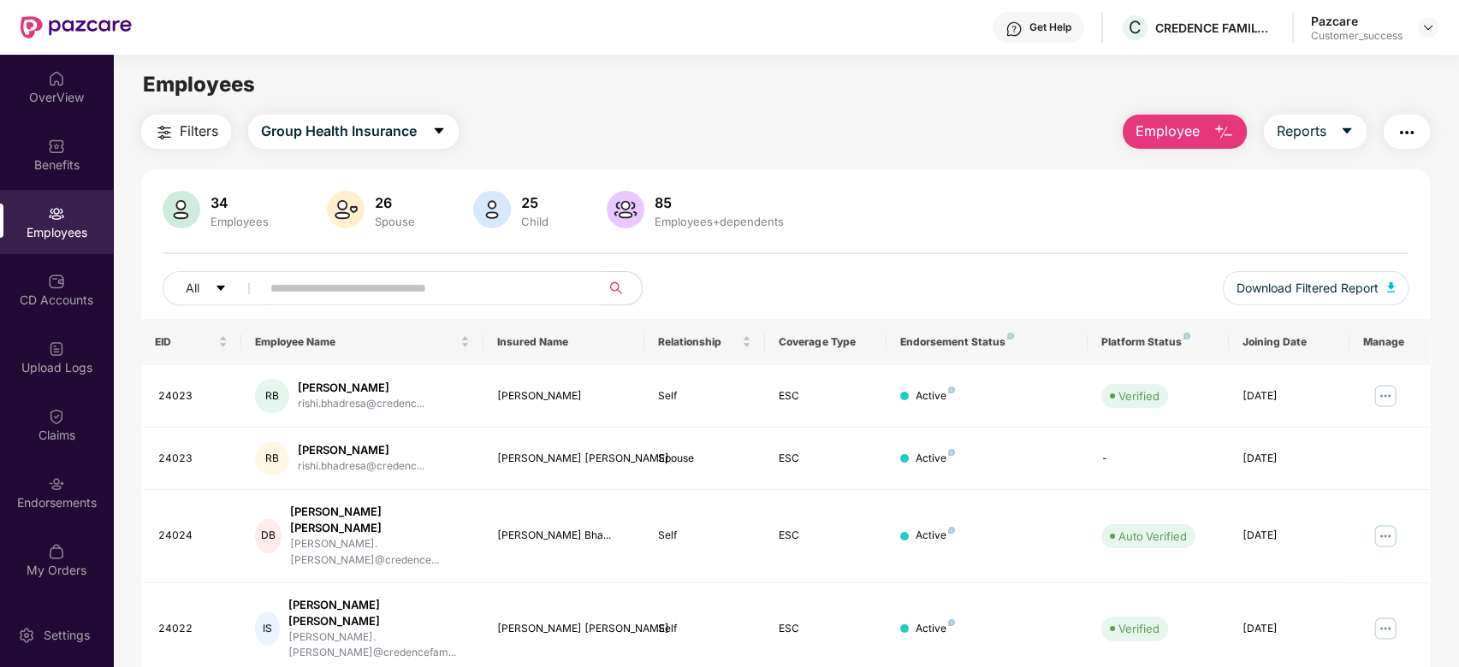
click at [489, 285] on input "text" at bounding box center [423, 288] width 307 height 26
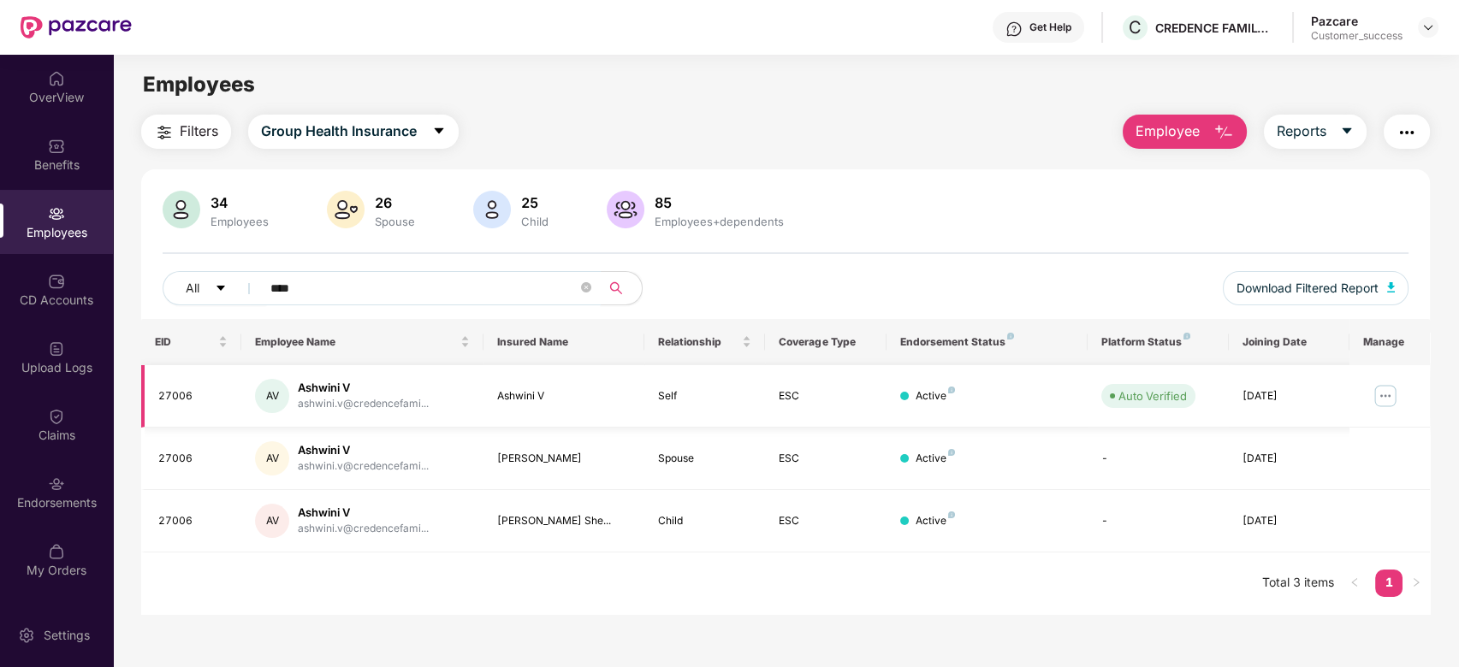
type input "****"
click at [1389, 399] on img at bounding box center [1384, 395] width 27 height 27
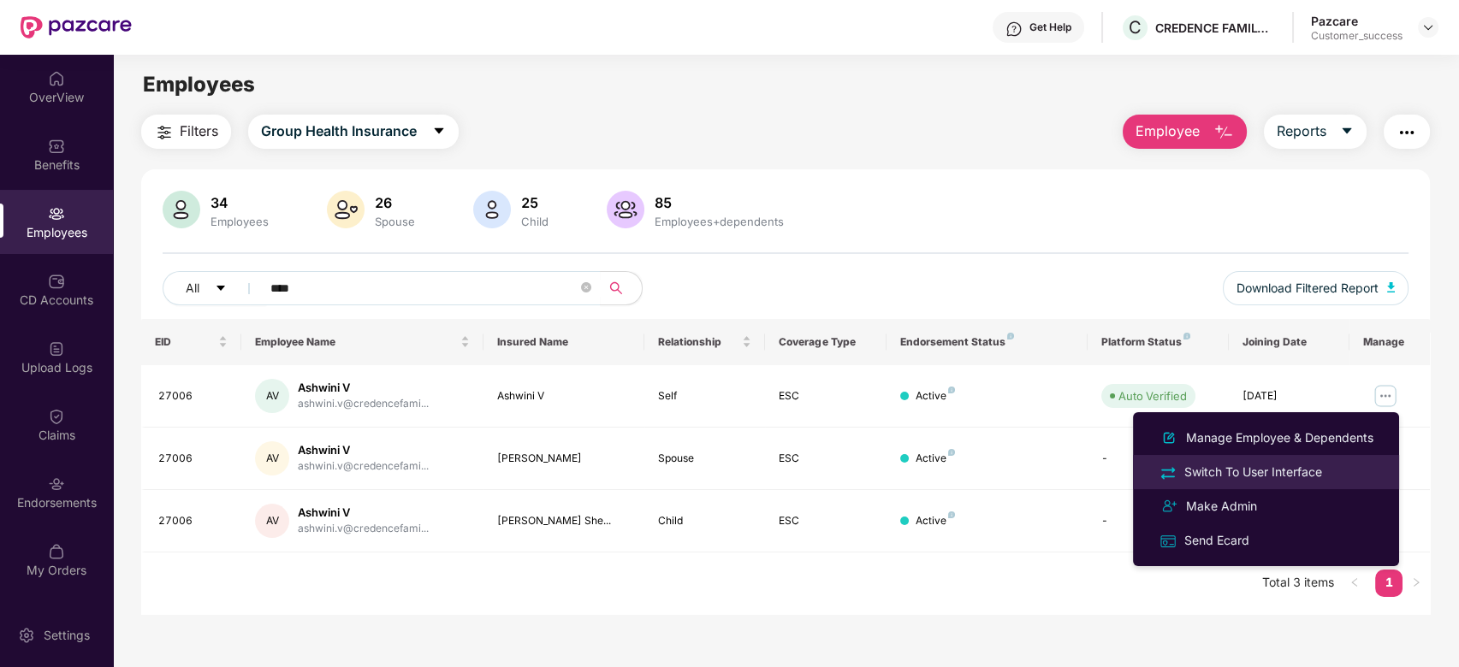
click at [1267, 471] on div "Switch To User Interface" at bounding box center [1253, 472] width 145 height 19
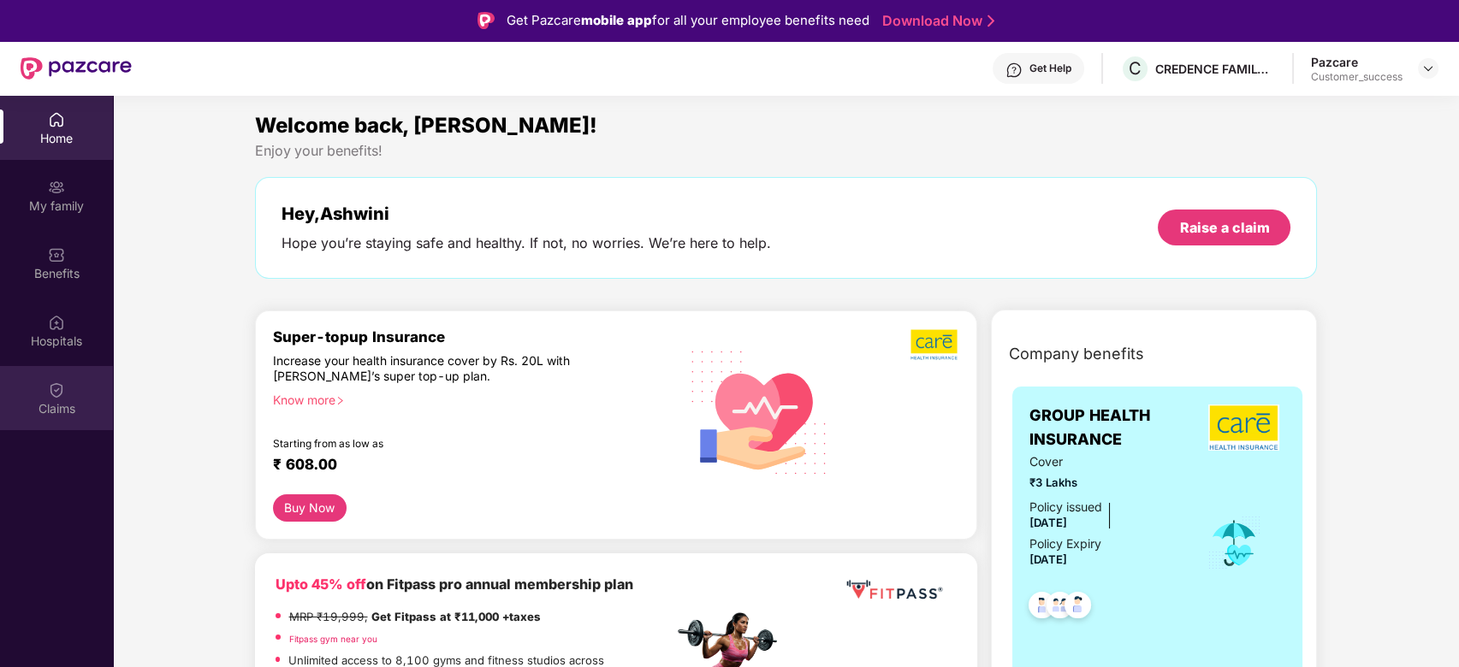
click at [67, 403] on div "Claims" at bounding box center [56, 408] width 113 height 17
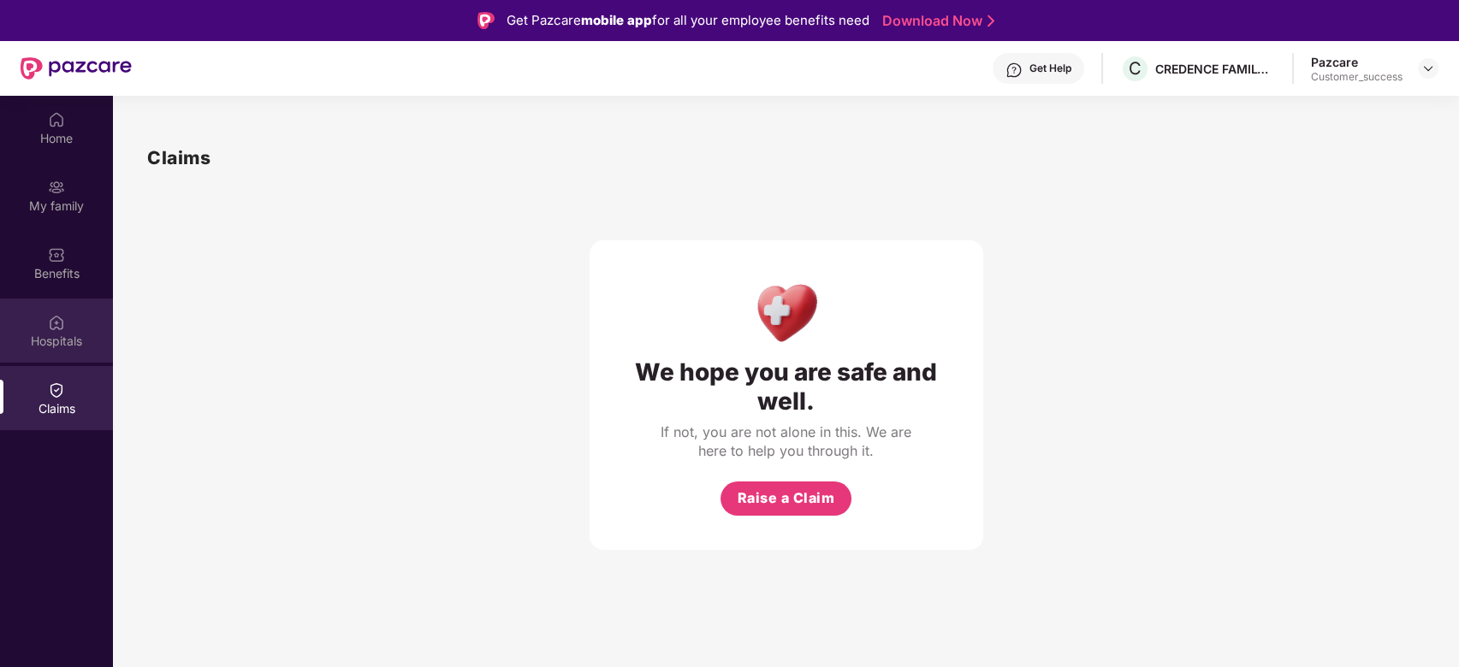
click at [65, 311] on div "Hospitals" at bounding box center [56, 331] width 113 height 64
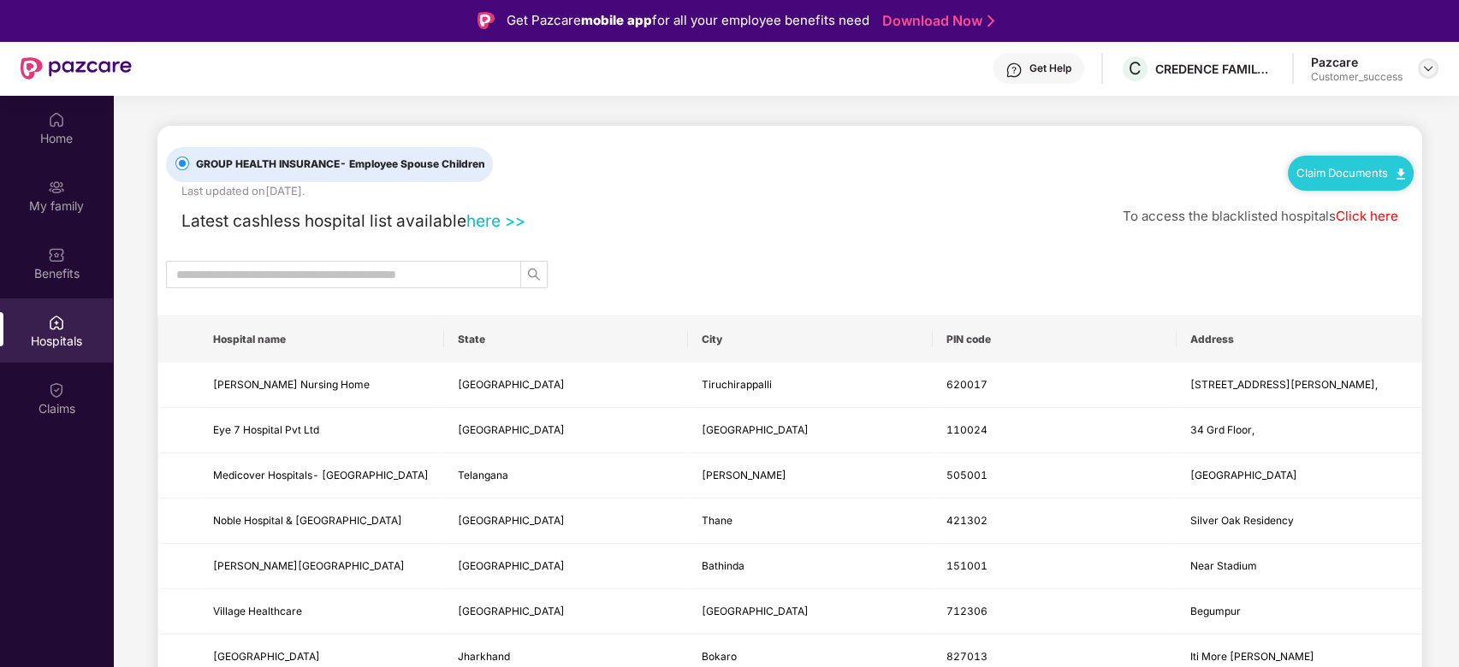
click at [1425, 68] on img at bounding box center [1428, 69] width 14 height 14
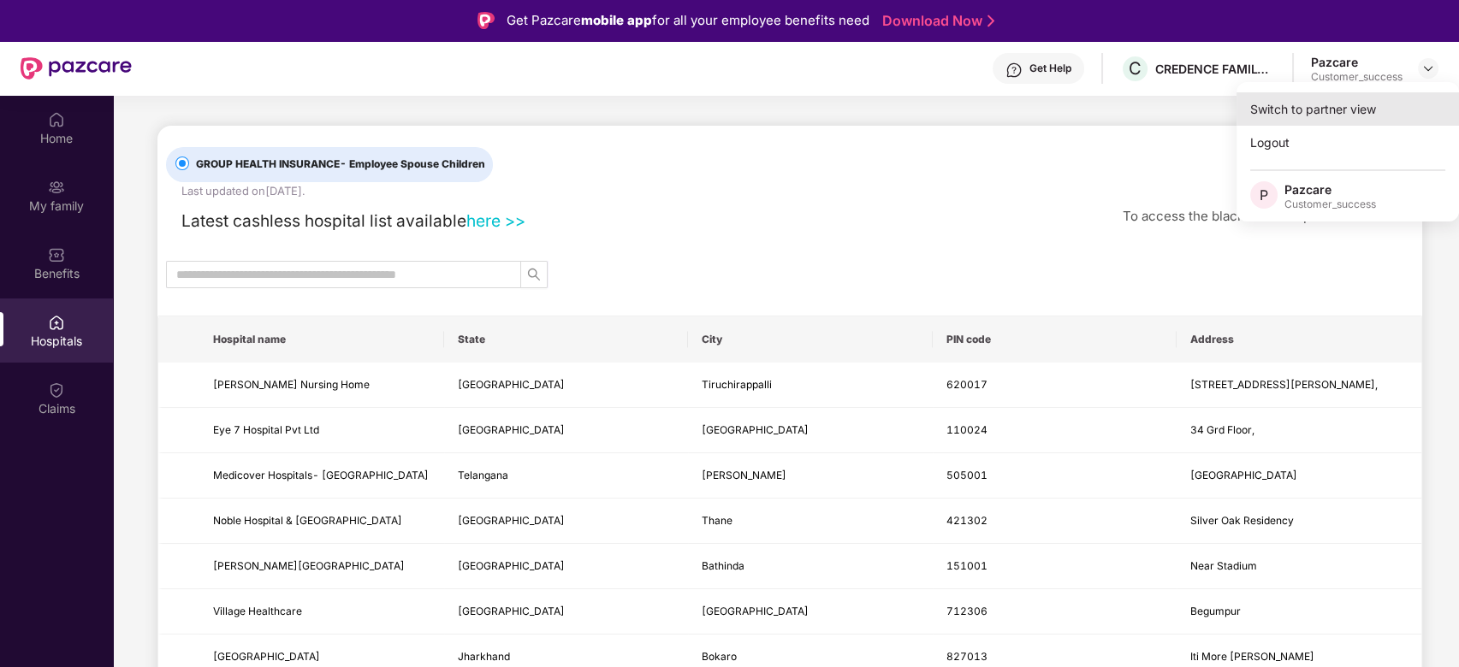
click at [1356, 110] on div "Switch to partner view" at bounding box center [1347, 108] width 222 height 33
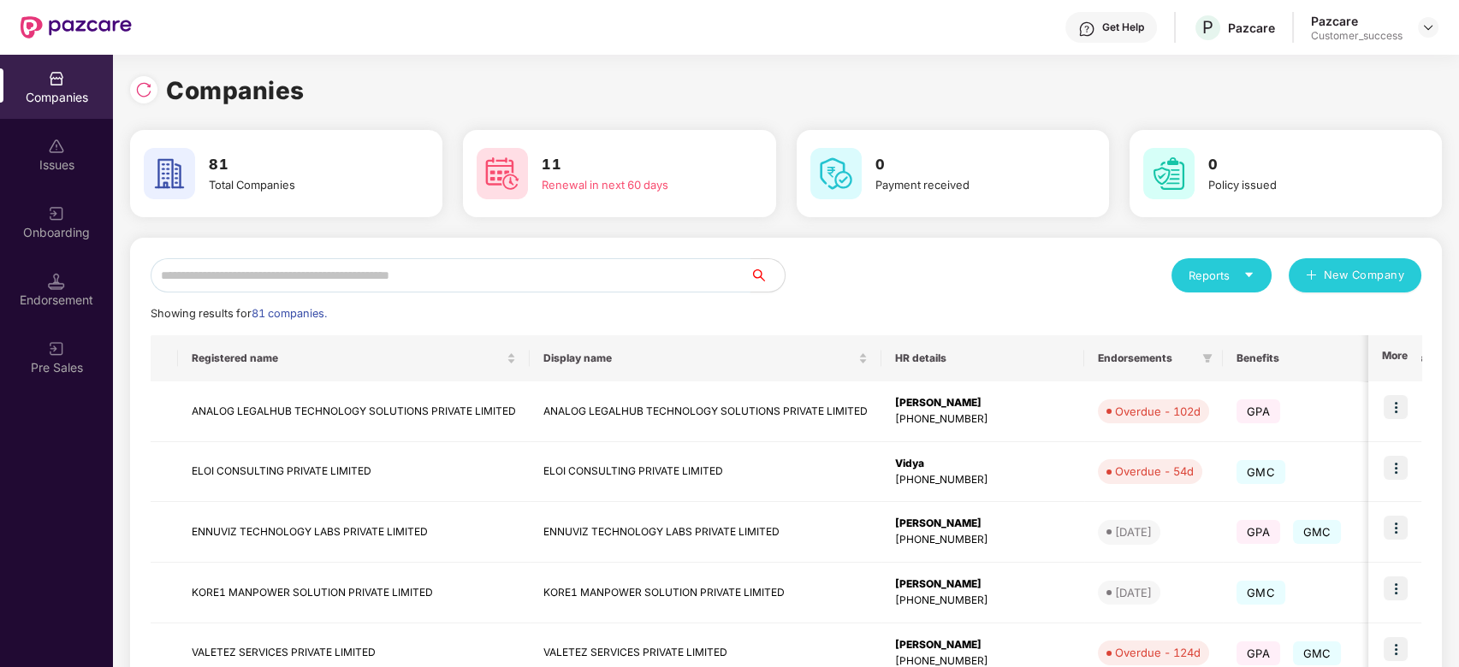
click at [436, 268] on input "text" at bounding box center [451, 275] width 600 height 34
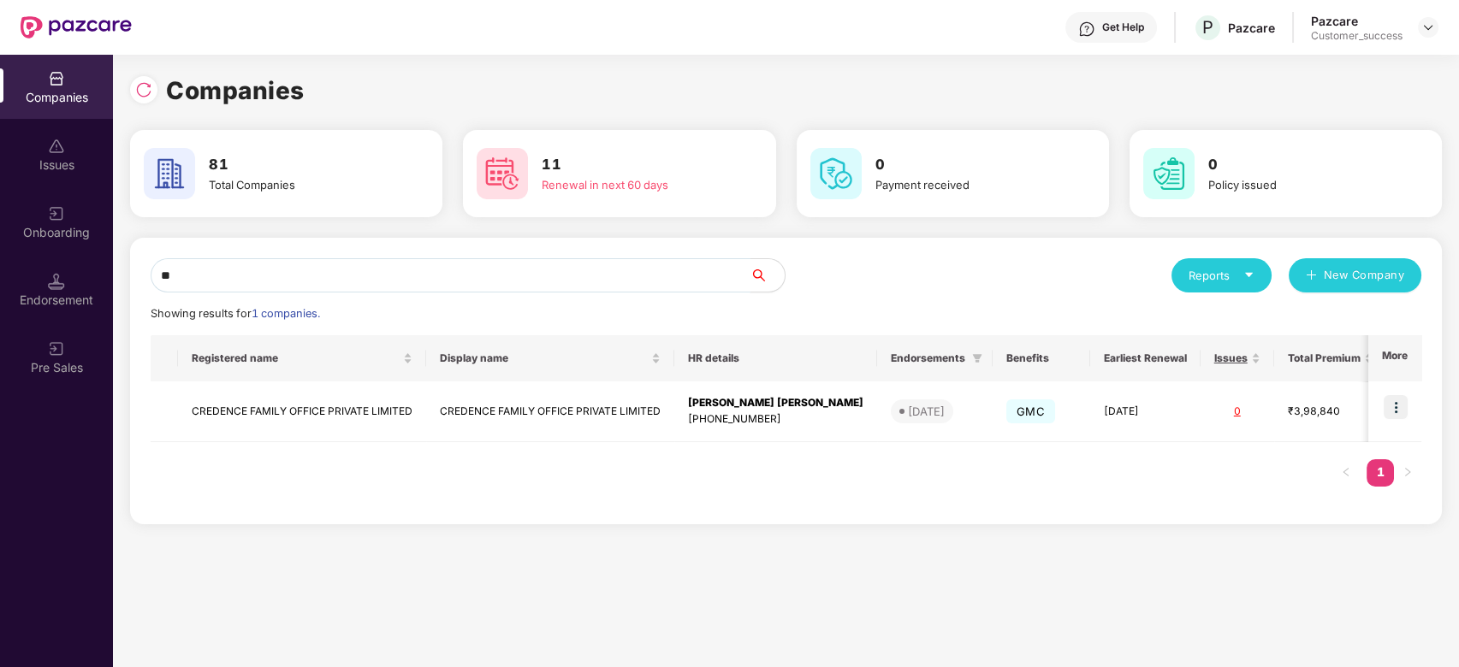
type input "*"
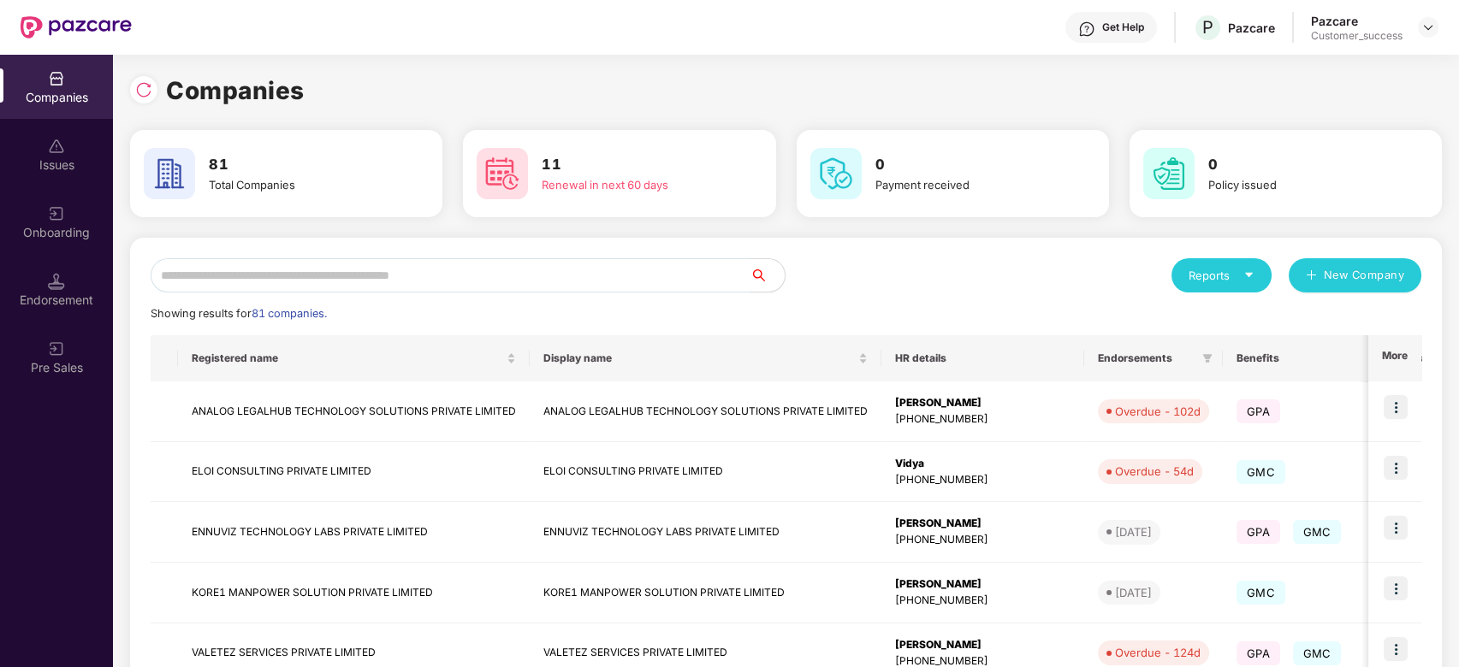
click at [1208, 277] on div "Reports" at bounding box center [1221, 275] width 66 height 17
click at [1223, 325] on div "Companies" at bounding box center [1212, 320] width 62 height 19
click at [311, 281] on input "text" at bounding box center [451, 275] width 600 height 34
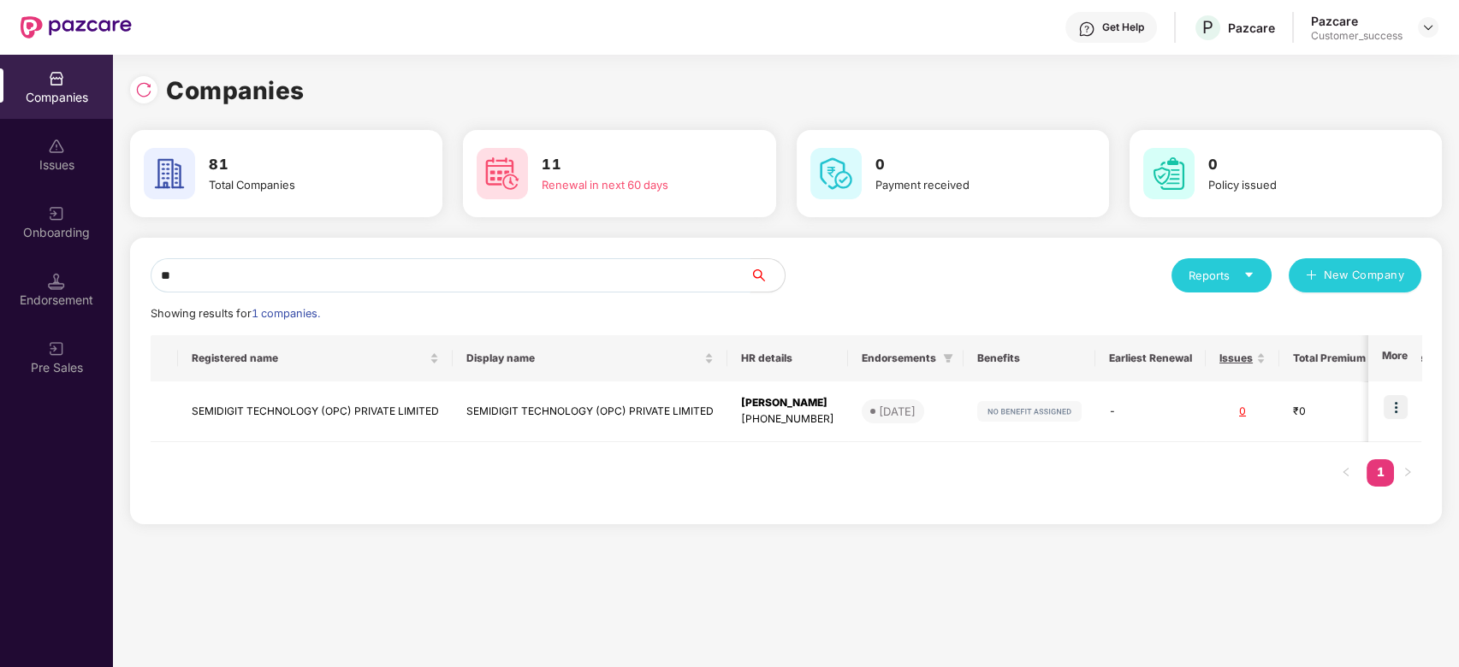
type input "*"
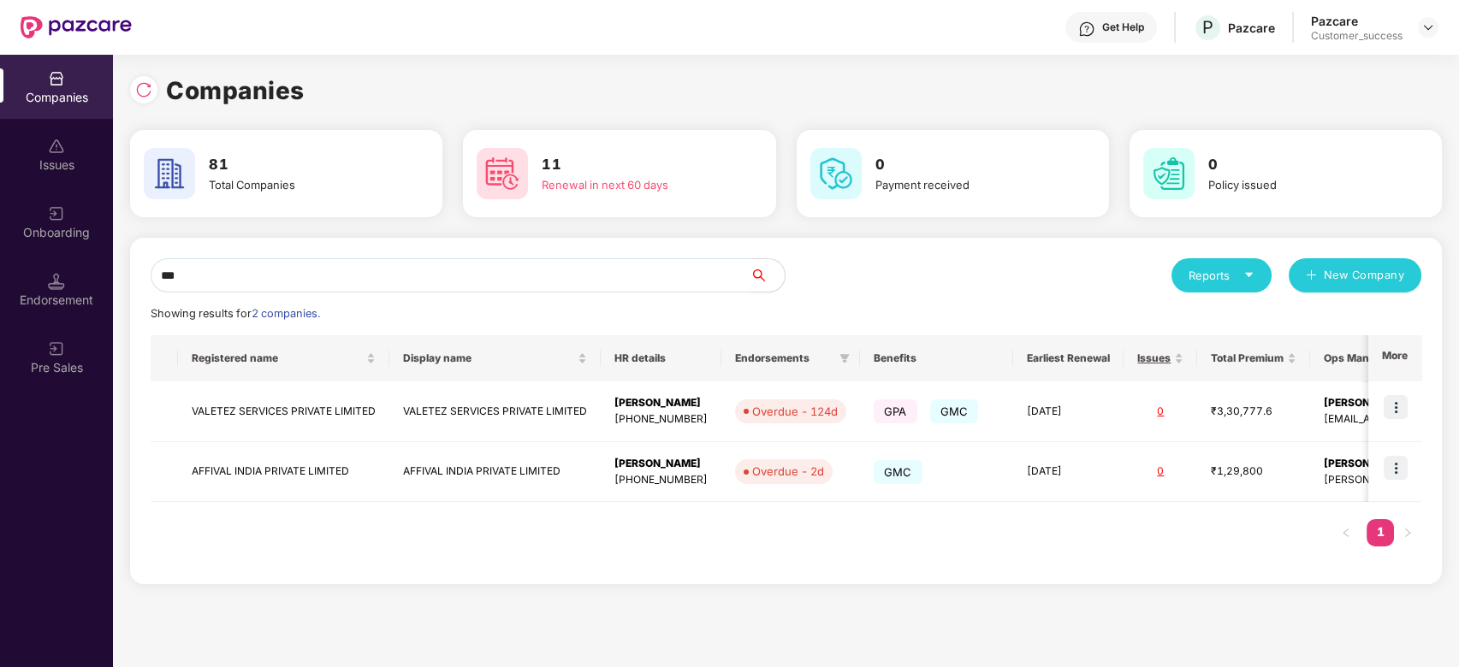
type input "***"
click at [821, 625] on div "Companies 81 Total Companies 11 Renewal in next 60 days 0 Payment received 0 Po…" at bounding box center [786, 361] width 1346 height 613
drag, startPoint x: 382, startPoint y: 402, endPoint x: 185, endPoint y: 413, distance: 197.1
click at [185, 413] on td "VALETEZ SERVICES PRIVATE LIMITED" at bounding box center [283, 412] width 211 height 61
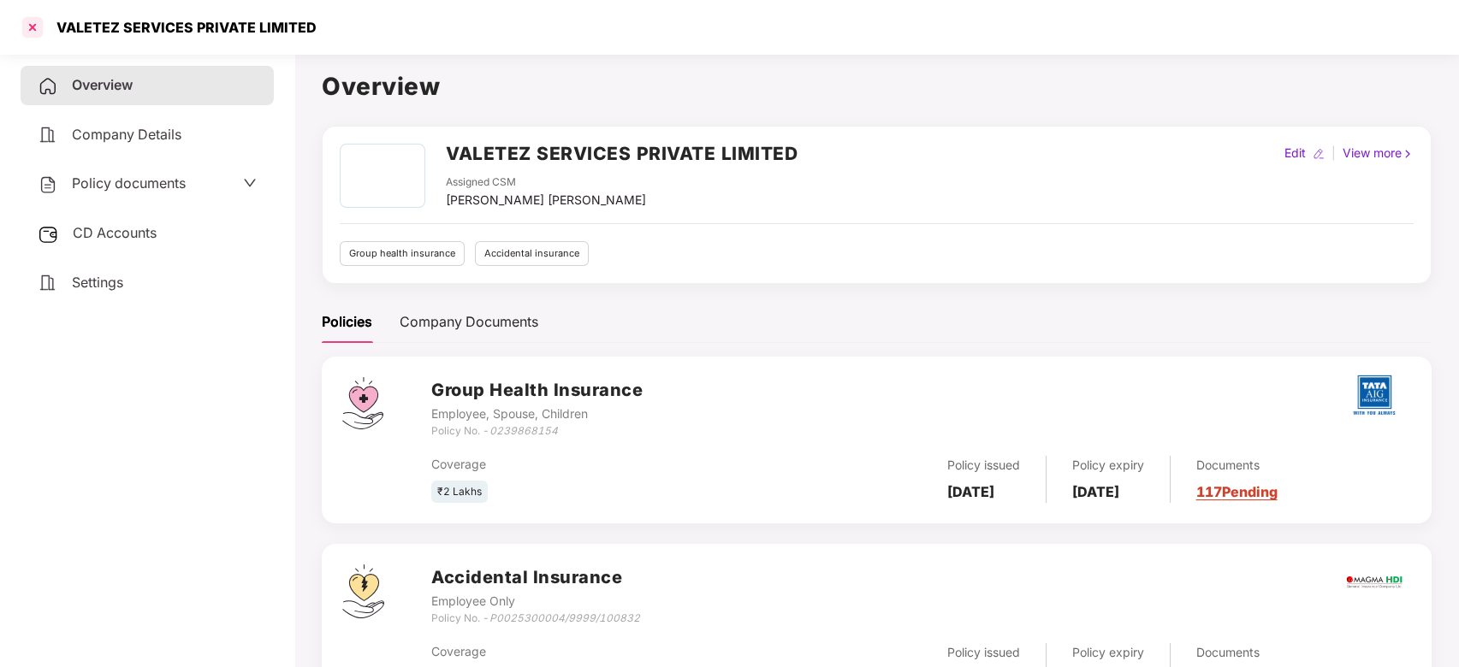
click at [29, 33] on div at bounding box center [32, 27] width 27 height 27
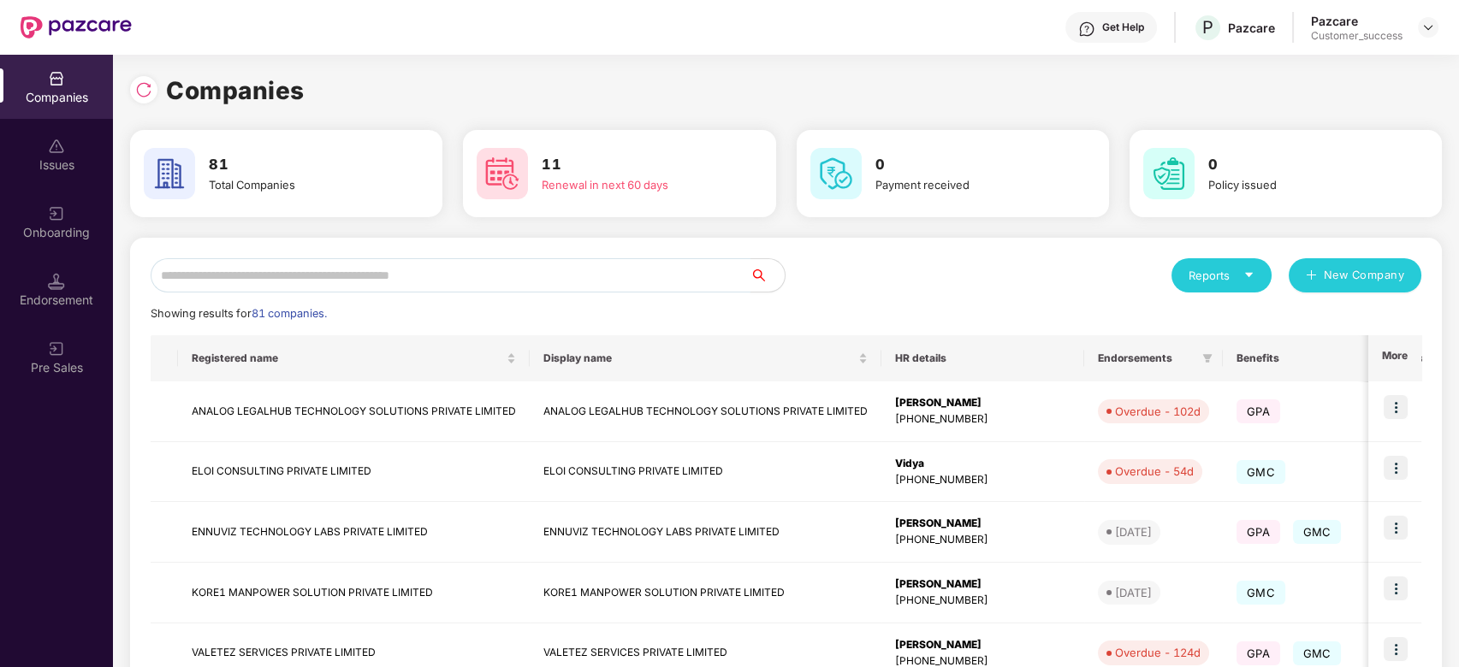
click at [327, 262] on input "text" at bounding box center [451, 275] width 600 height 34
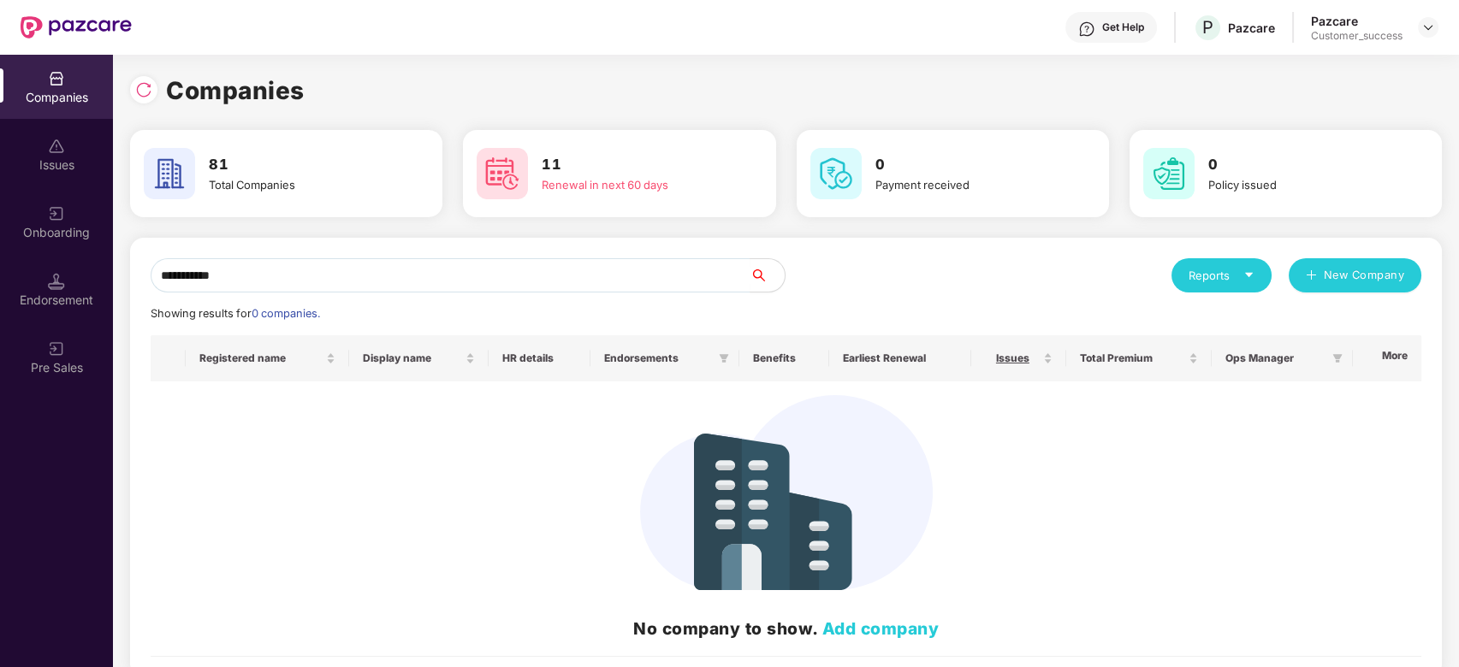
click at [951, 412] on div "No company to show. Add company" at bounding box center [785, 518] width 1243 height 246
click at [439, 270] on input "**********" at bounding box center [451, 275] width 600 height 34
type input "*"
